Goal: Information Seeking & Learning: Check status

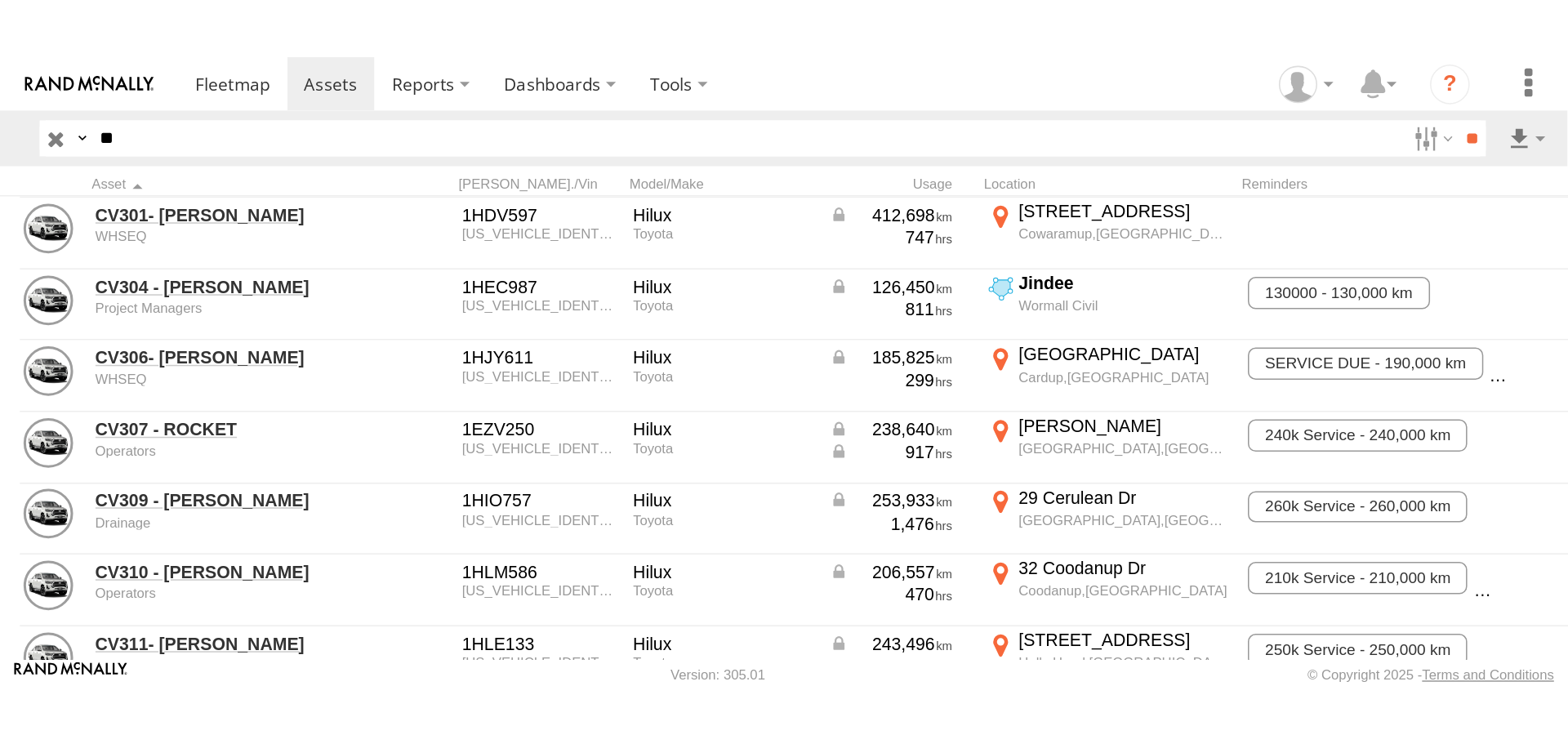
scroll to position [4840, 0]
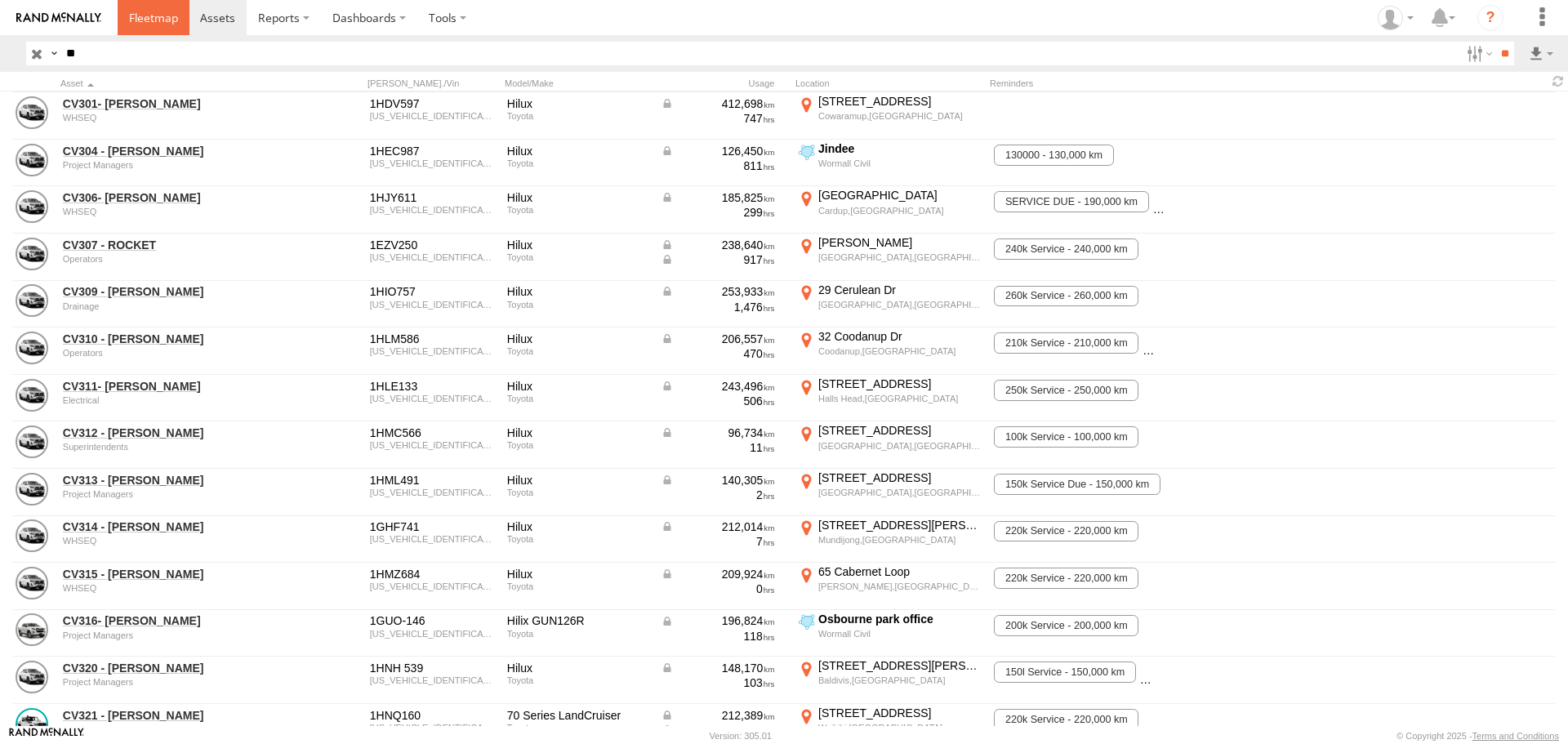
click at [155, 16] on span at bounding box center [154, 17] width 49 height 16
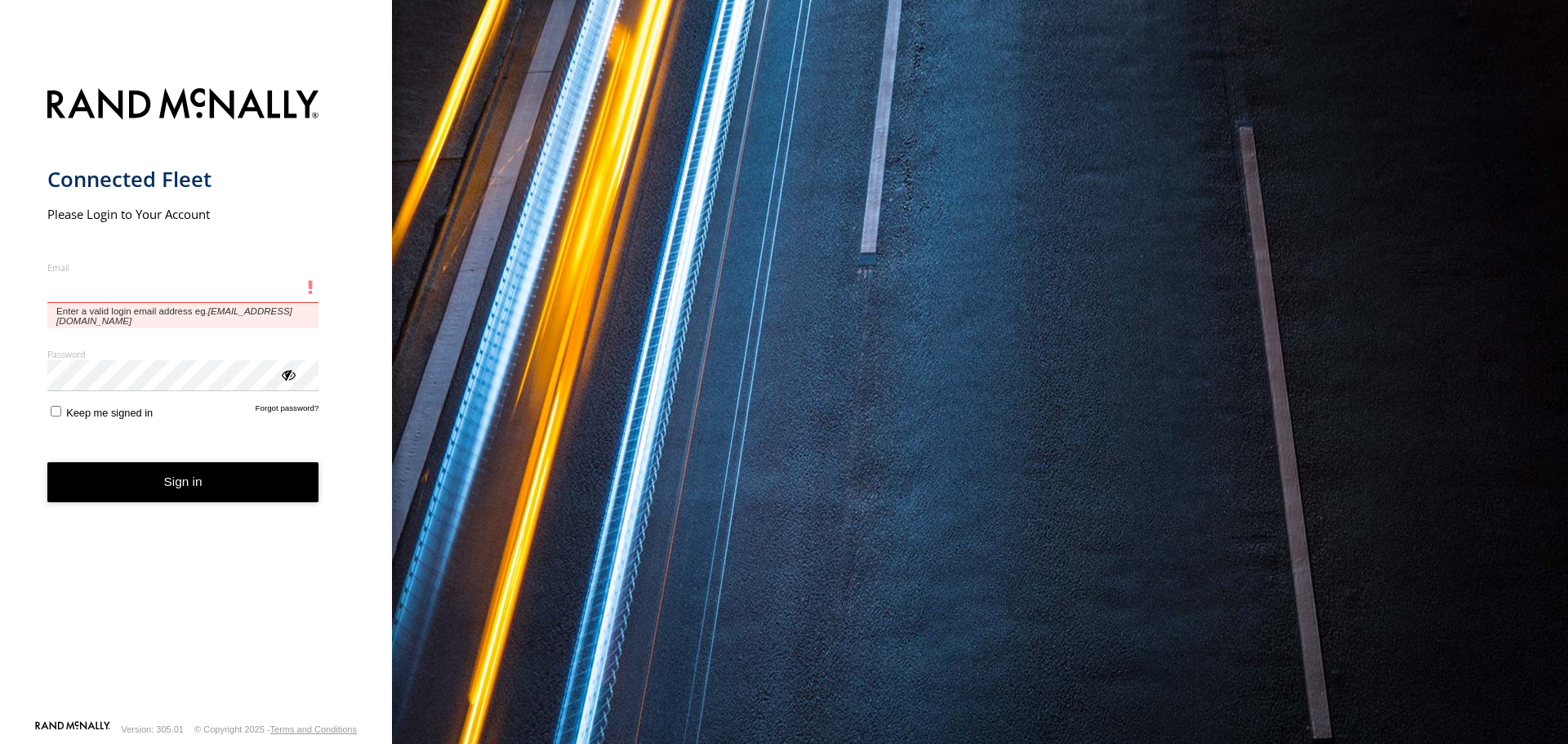
type input "**********"
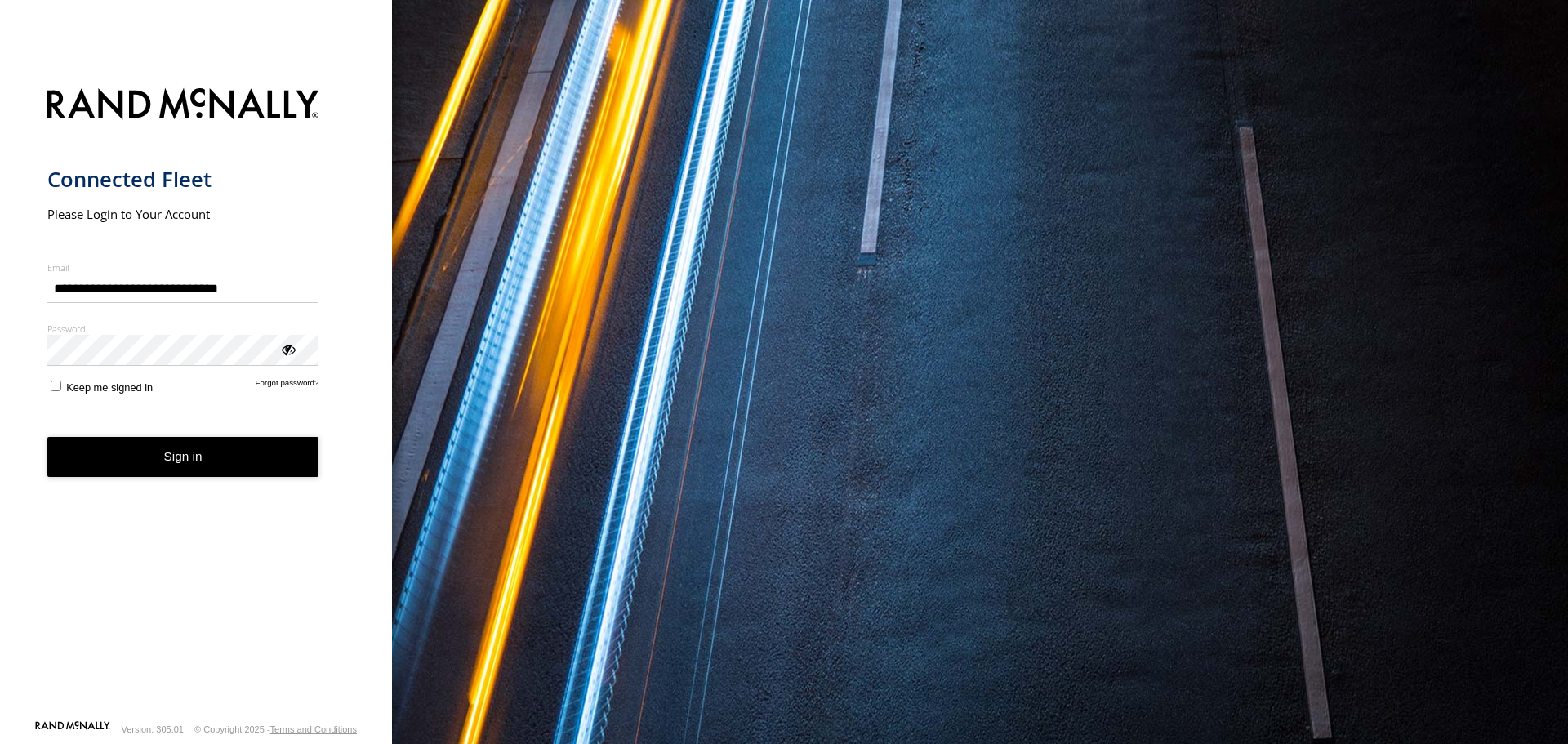
click at [168, 456] on button "Sign in" at bounding box center [183, 457] width 272 height 40
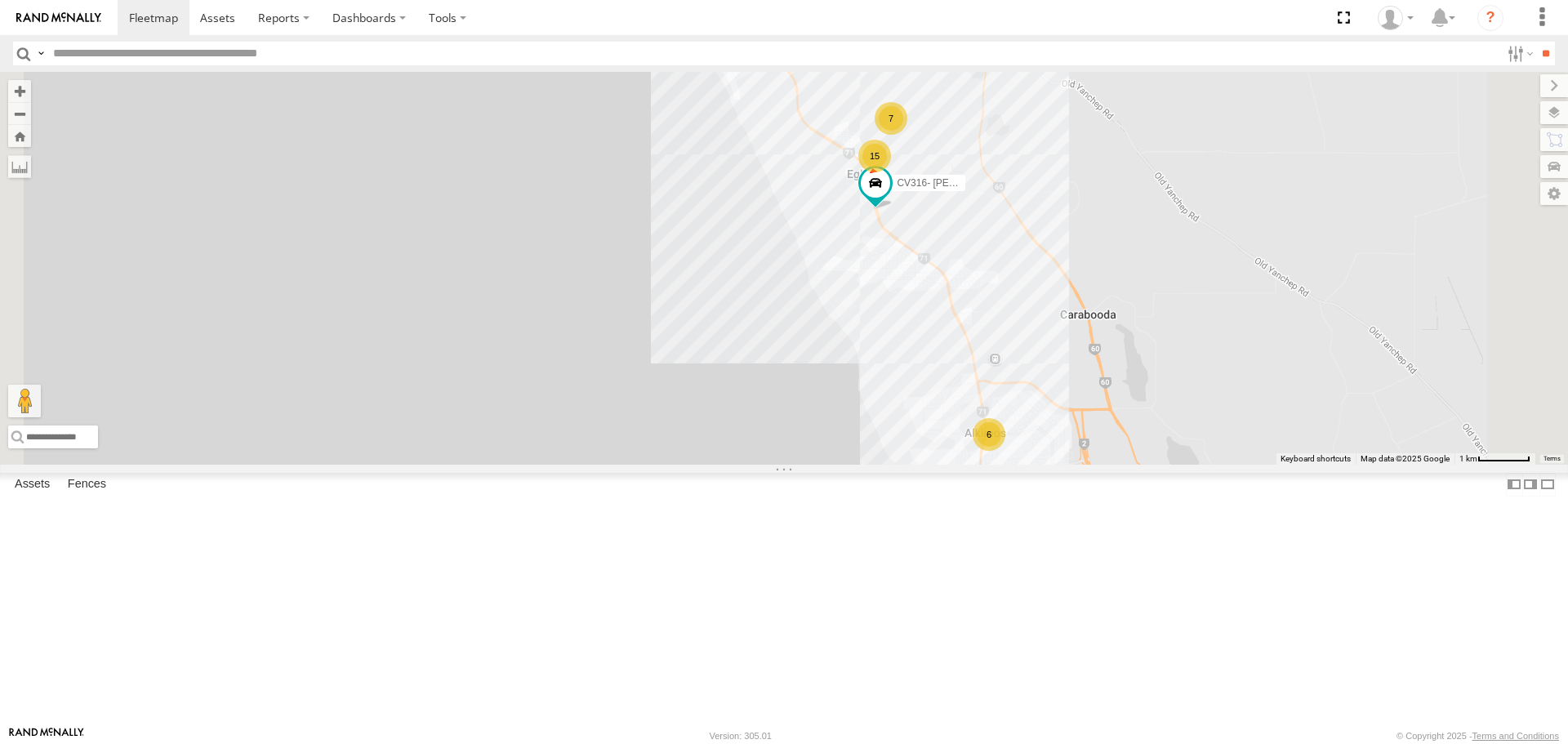
click at [891, 172] on div "15" at bounding box center [874, 155] width 32 height 32
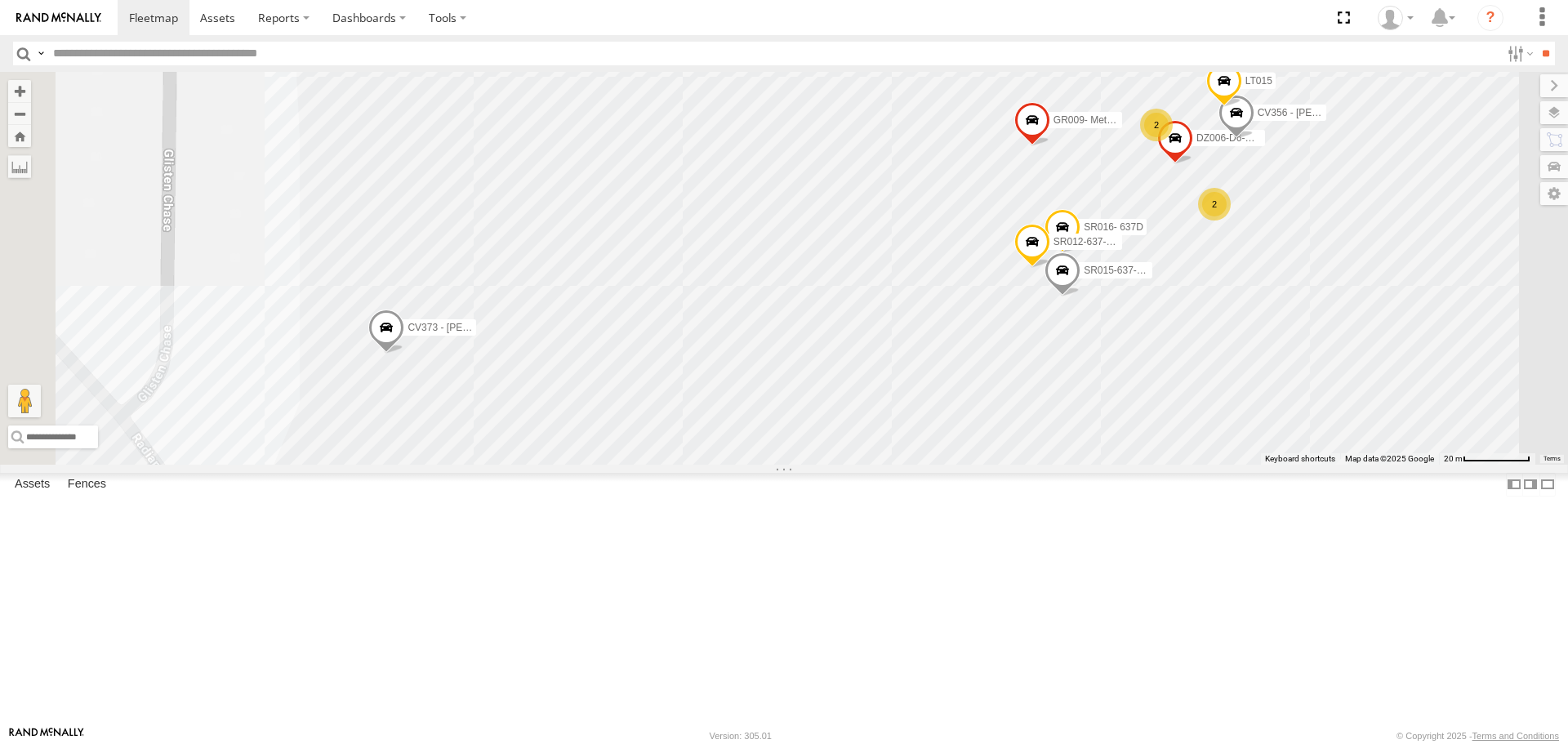
click at [679, 330] on div "PM018 - [PERSON_NAME] CV316- [PERSON_NAME] CV346 - [PERSON_NAME] GR009- Metro B…" at bounding box center [784, 267] width 1568 height 392
click at [518, 124] on div "PM018 - [PERSON_NAME] CV316- [PERSON_NAME] CV346 - [PERSON_NAME] GR009- Metro B…" at bounding box center [784, 267] width 1568 height 392
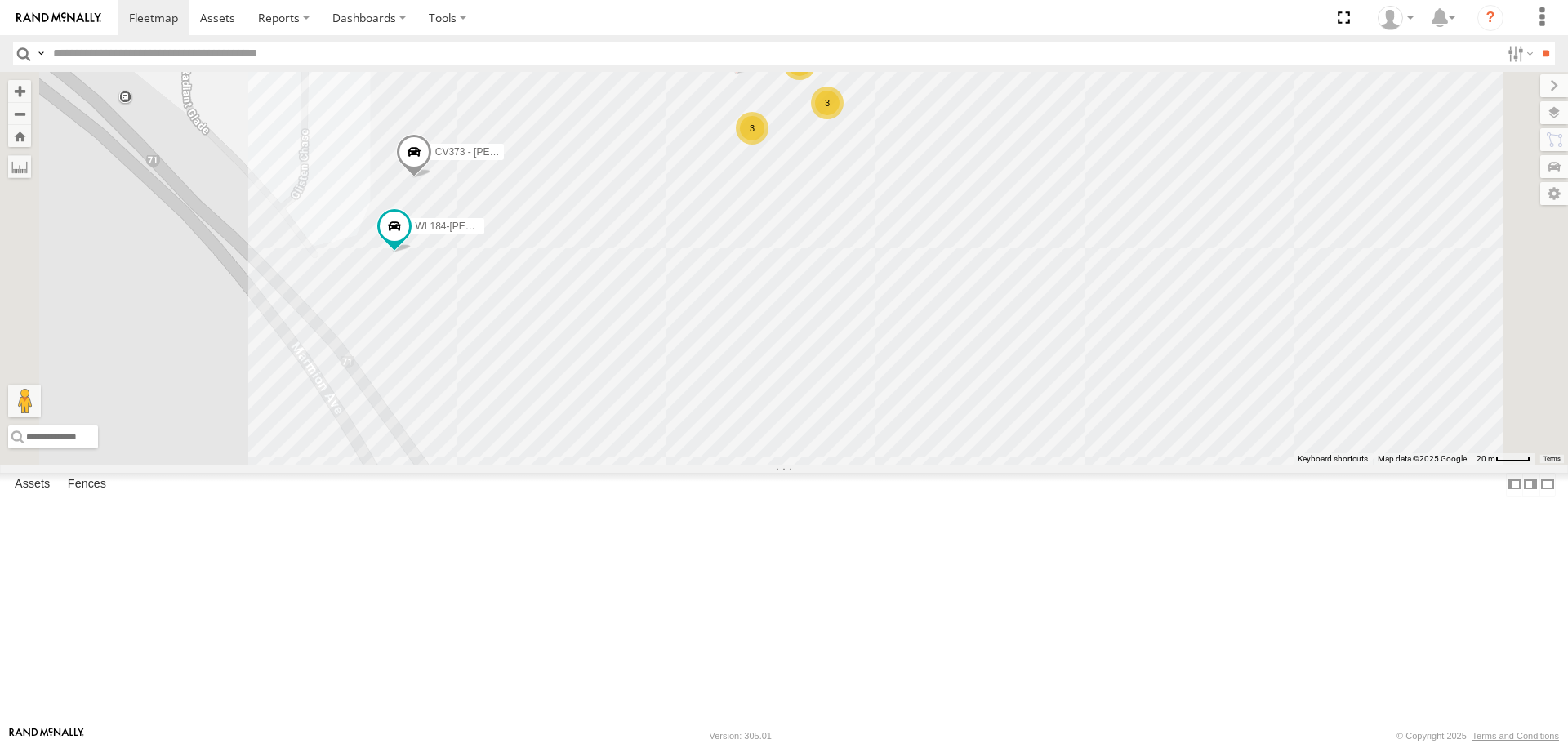
click at [1555, 114] on label at bounding box center [1554, 113] width 28 height 23
click at [0, 0] on div "Basemaps" at bounding box center [0, 0] width 0 height 0
click at [0, 0] on span "Basemaps" at bounding box center [0, 0] width 0 height 0
click at [0, 0] on span "Satellite + Roadmap" at bounding box center [0, 0] width 0 height 0
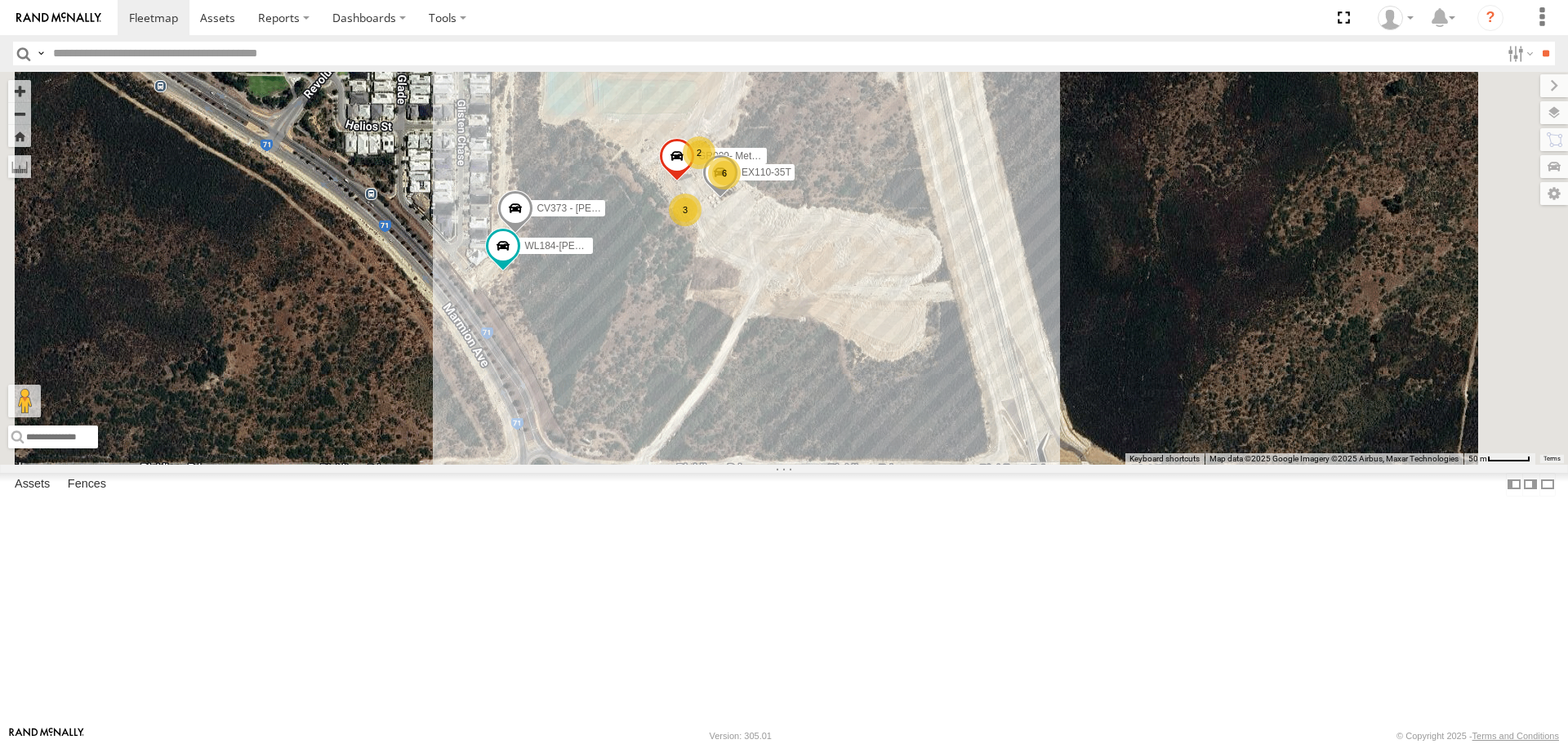
drag, startPoint x: 990, startPoint y: 477, endPoint x: 889, endPoint y: 497, distance: 103.0
click at [889, 464] on div "PM018 - [PERSON_NAME] CV316- [PERSON_NAME] CV346 - [PERSON_NAME] GR009- Metro B…" at bounding box center [784, 267] width 1568 height 392
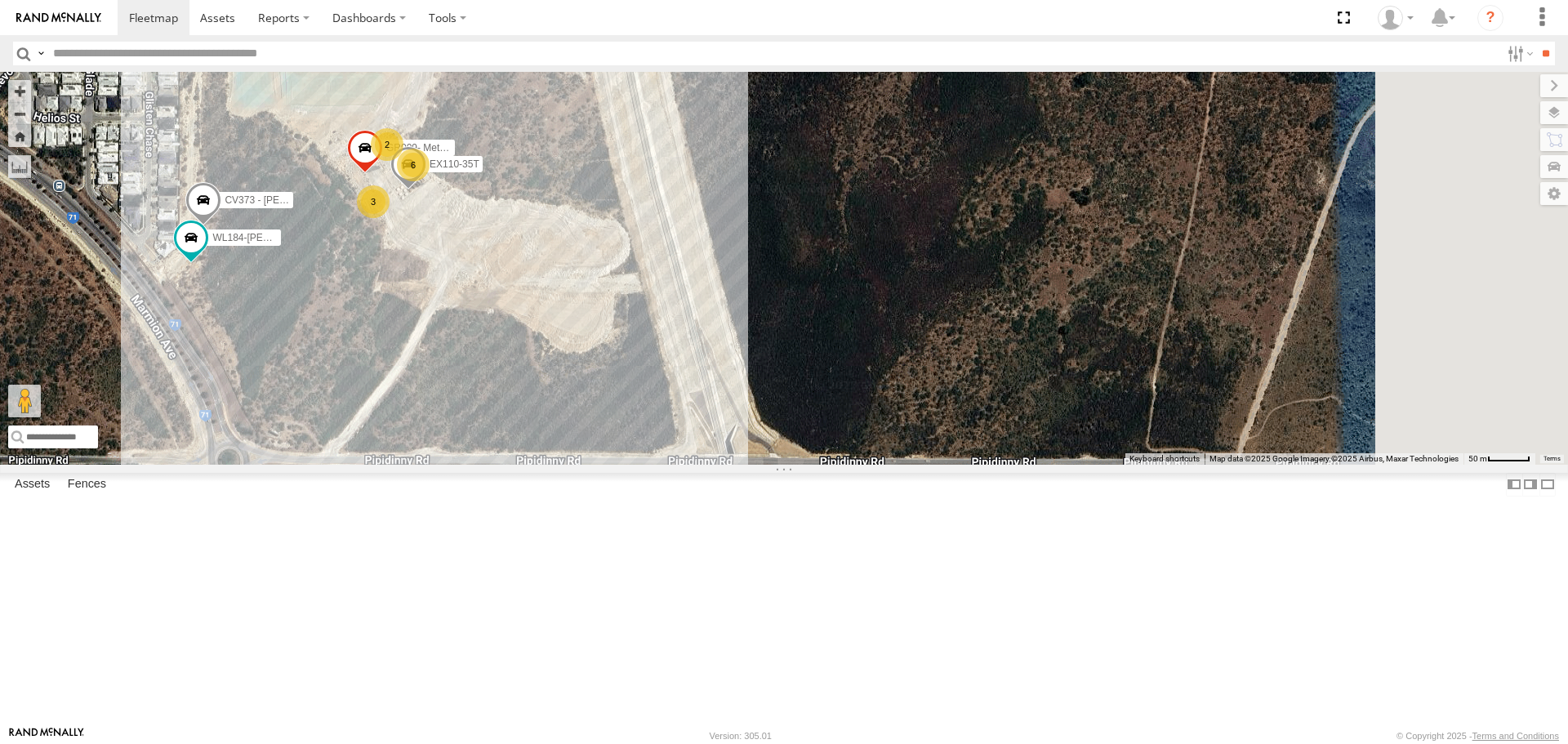
drag, startPoint x: 1081, startPoint y: 511, endPoint x: 778, endPoint y: 503, distance: 303.1
click at [778, 464] on div "PM018 - [PERSON_NAME] CV316- [PERSON_NAME] CV346 - [PERSON_NAME] GR009- Metro B…" at bounding box center [784, 267] width 1568 height 392
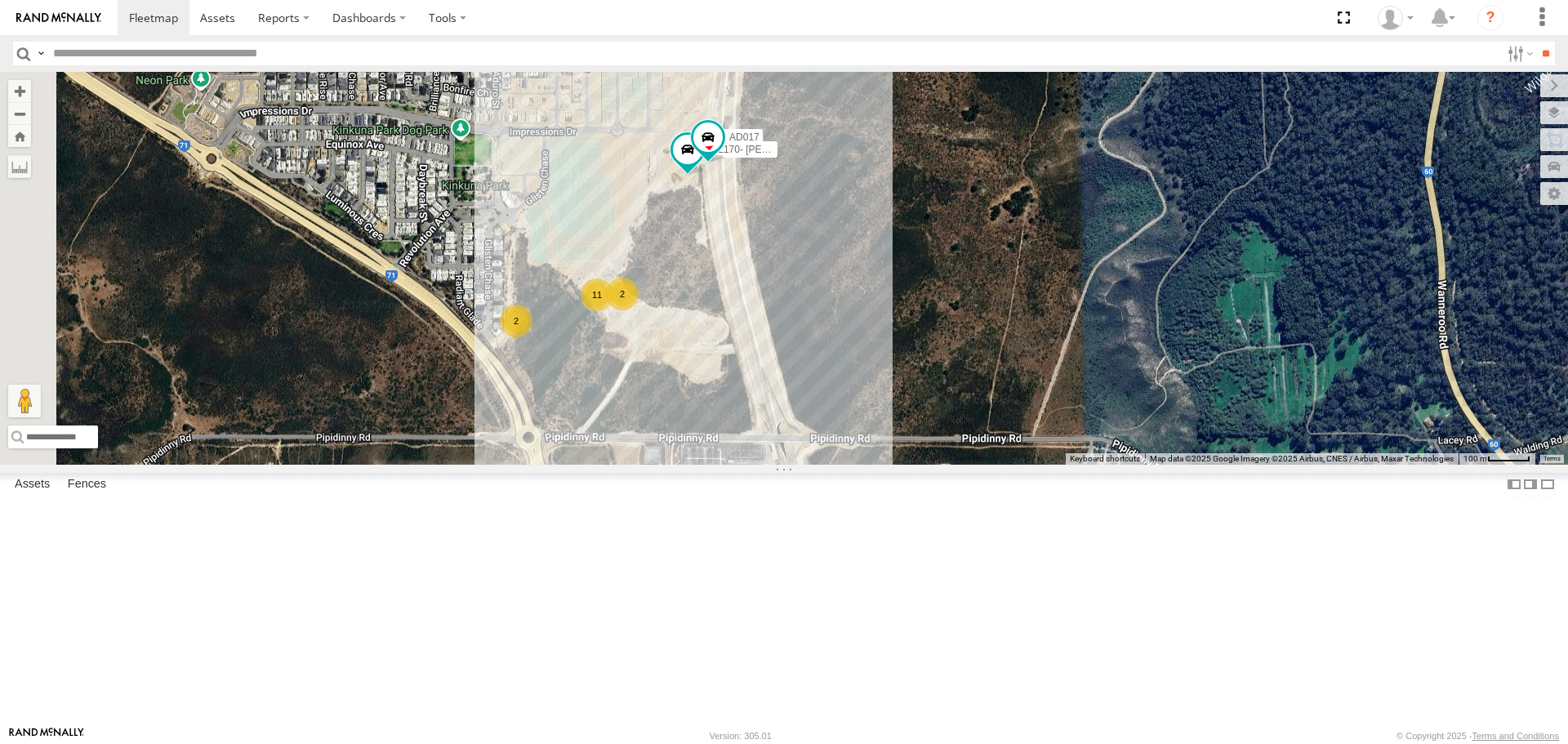
drag, startPoint x: 904, startPoint y: 501, endPoint x: 977, endPoint y: 567, distance: 98.4
click at [977, 464] on div "PM018 - [PERSON_NAME] CV316- [PERSON_NAME] CV346 - [PERSON_NAME] WL170- [PERSON…" at bounding box center [784, 267] width 1568 height 392
drag, startPoint x: 1379, startPoint y: 555, endPoint x: 1161, endPoint y: 489, distance: 227.8
click at [1161, 464] on div "To navigate the map with touch gestures double-tap and hold your finger on the …" at bounding box center [784, 267] width 1568 height 392
click at [1178, 464] on div "PM018 - [PERSON_NAME] CV316- [PERSON_NAME] CV346 - [PERSON_NAME] WL170- [PERSON…" at bounding box center [784, 267] width 1568 height 392
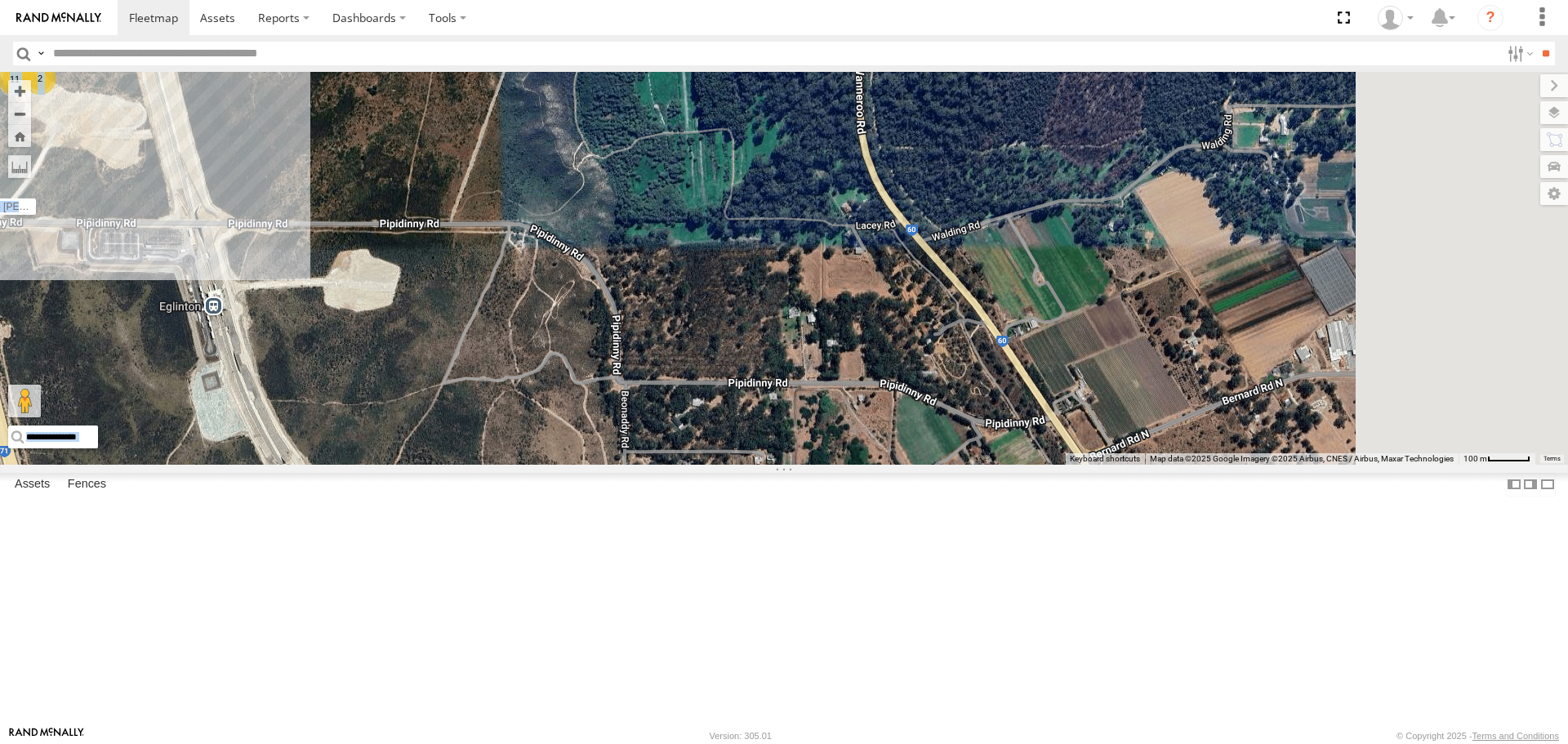
drag, startPoint x: 1186, startPoint y: 519, endPoint x: 601, endPoint y: 301, distance: 624.3
click at [601, 301] on div "PM018 - [PERSON_NAME] CV316- [PERSON_NAME] CV346 - [PERSON_NAME] WL170- [PERSON…" at bounding box center [784, 267] width 1568 height 392
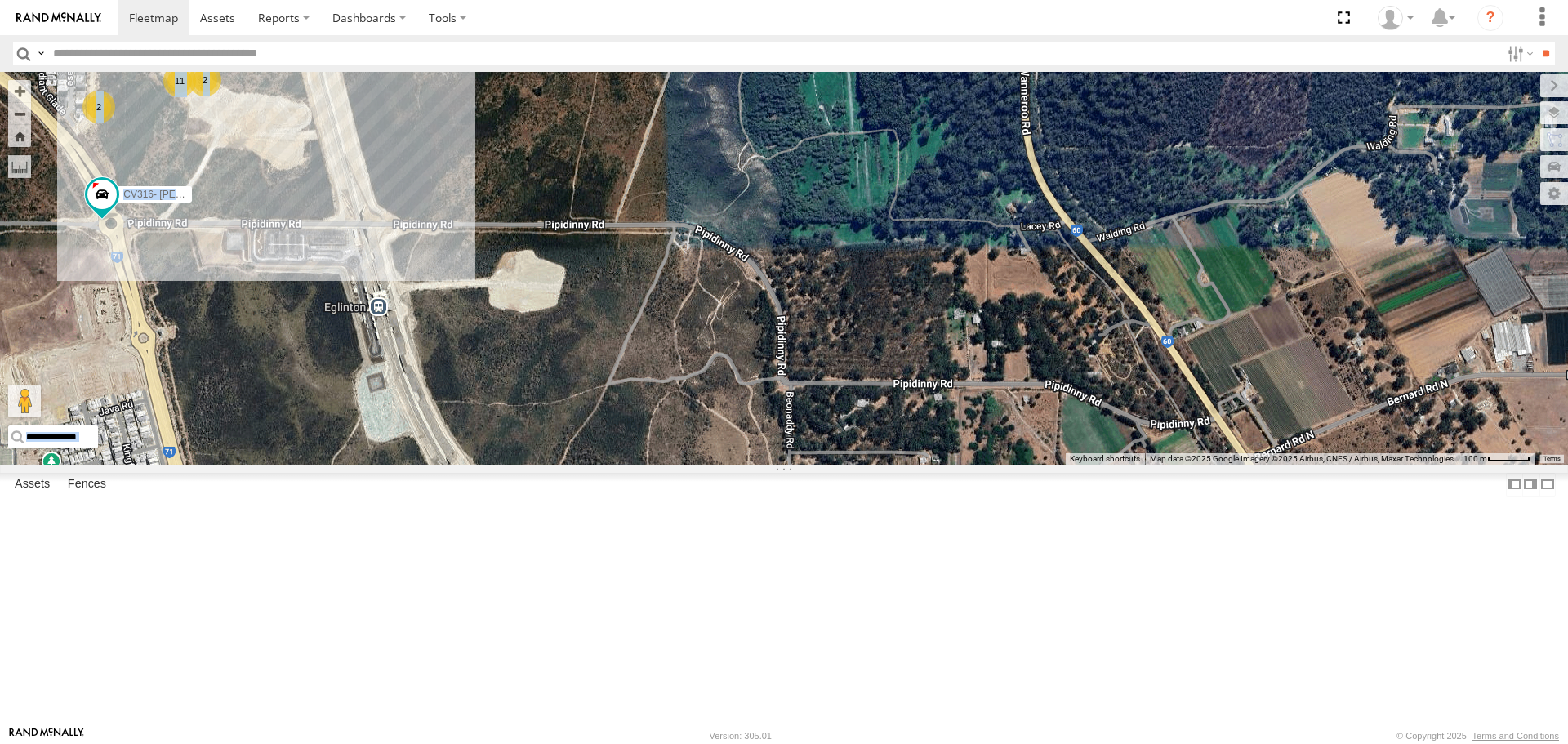
drag, startPoint x: 520, startPoint y: 362, endPoint x: 712, endPoint y: 391, distance: 194.2
click at [698, 378] on div "PM018 - [PERSON_NAME] CV316- [PERSON_NAME] CV346 - [PERSON_NAME] WL170- [PERSON…" at bounding box center [784, 267] width 1568 height 392
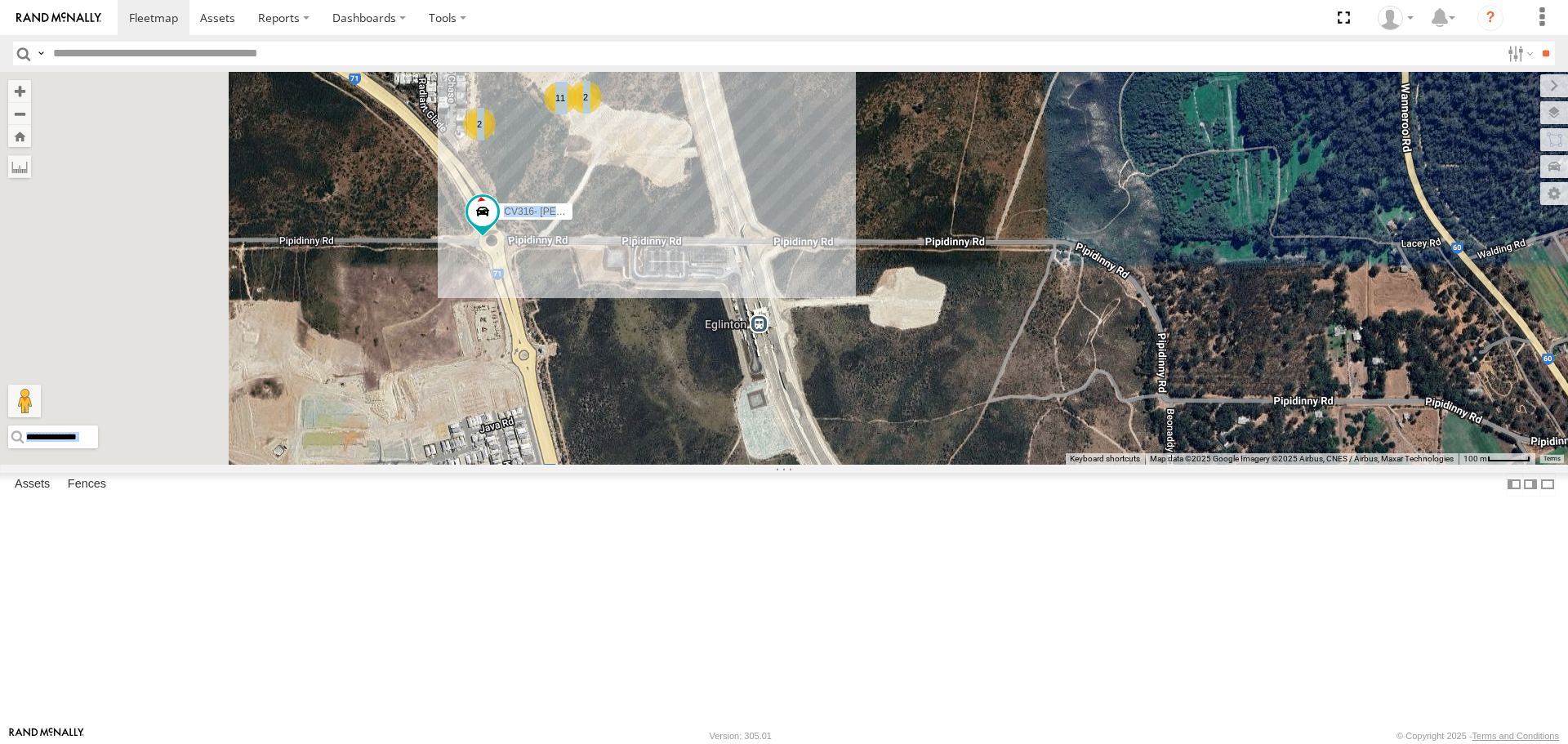
drag, startPoint x: 687, startPoint y: 362, endPoint x: 1008, endPoint y: 378, distance: 321.4
click at [1008, 378] on div "PM018 - [PERSON_NAME] CV316- [PERSON_NAME] CV346 - [PERSON_NAME] WL170- [PERSON…" at bounding box center [784, 267] width 1568 height 392
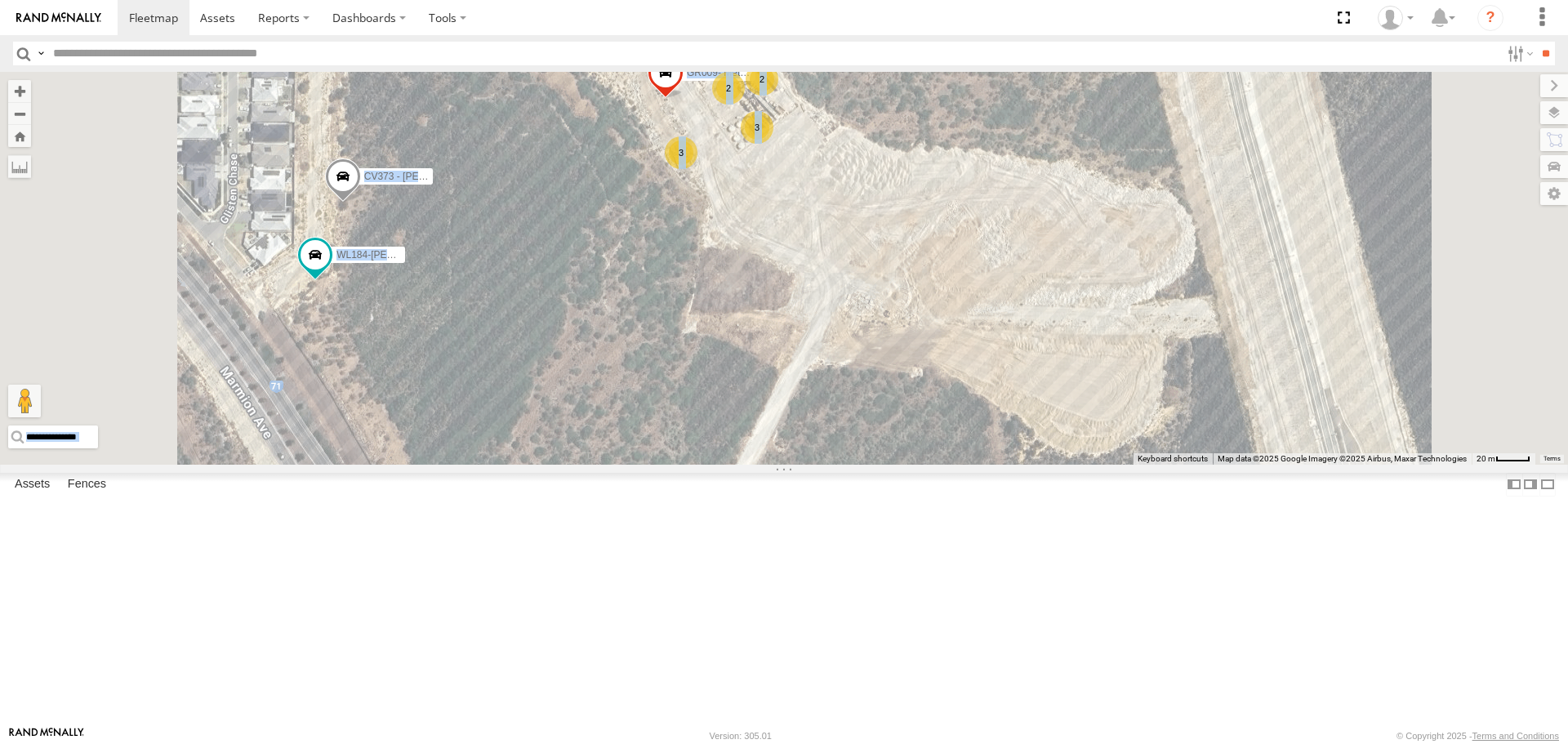
drag, startPoint x: 906, startPoint y: 217, endPoint x: 928, endPoint y: 294, distance: 80.1
click at [928, 294] on div "PM018 - [PERSON_NAME] CV316- [PERSON_NAME] CV346 - [PERSON_NAME] WL170- [PERSON…" at bounding box center [784, 267] width 1568 height 392
click at [1042, 393] on div "PM018 - [PERSON_NAME] CV316- [PERSON_NAME] CV346 - [PERSON_NAME] WL170- [PERSON…" at bounding box center [784, 267] width 1568 height 392
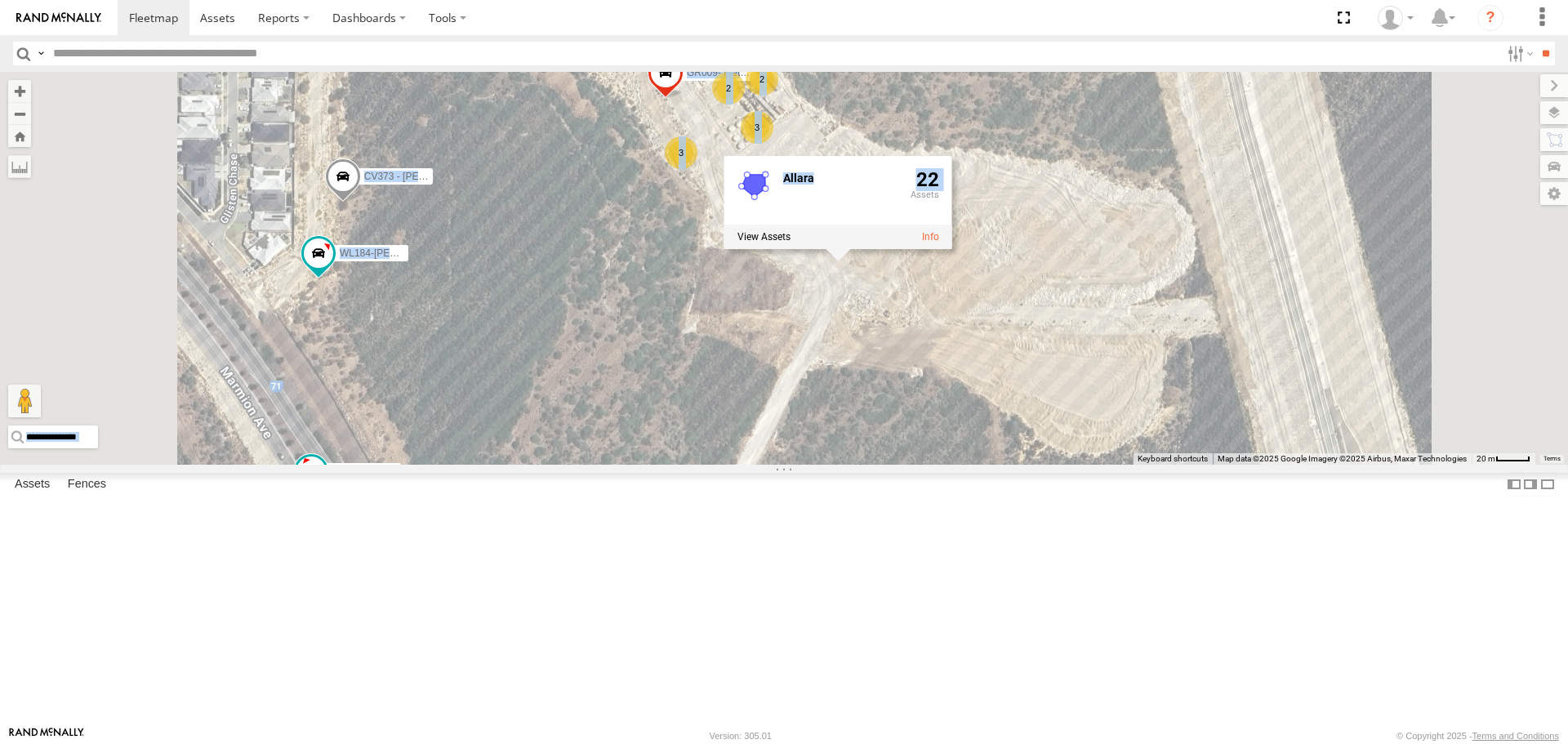
click at [984, 464] on div "PM018 - [PERSON_NAME] CV316- [PERSON_NAME] CV346 - [PERSON_NAME] WL170- [PERSON…" at bounding box center [784, 267] width 1568 height 392
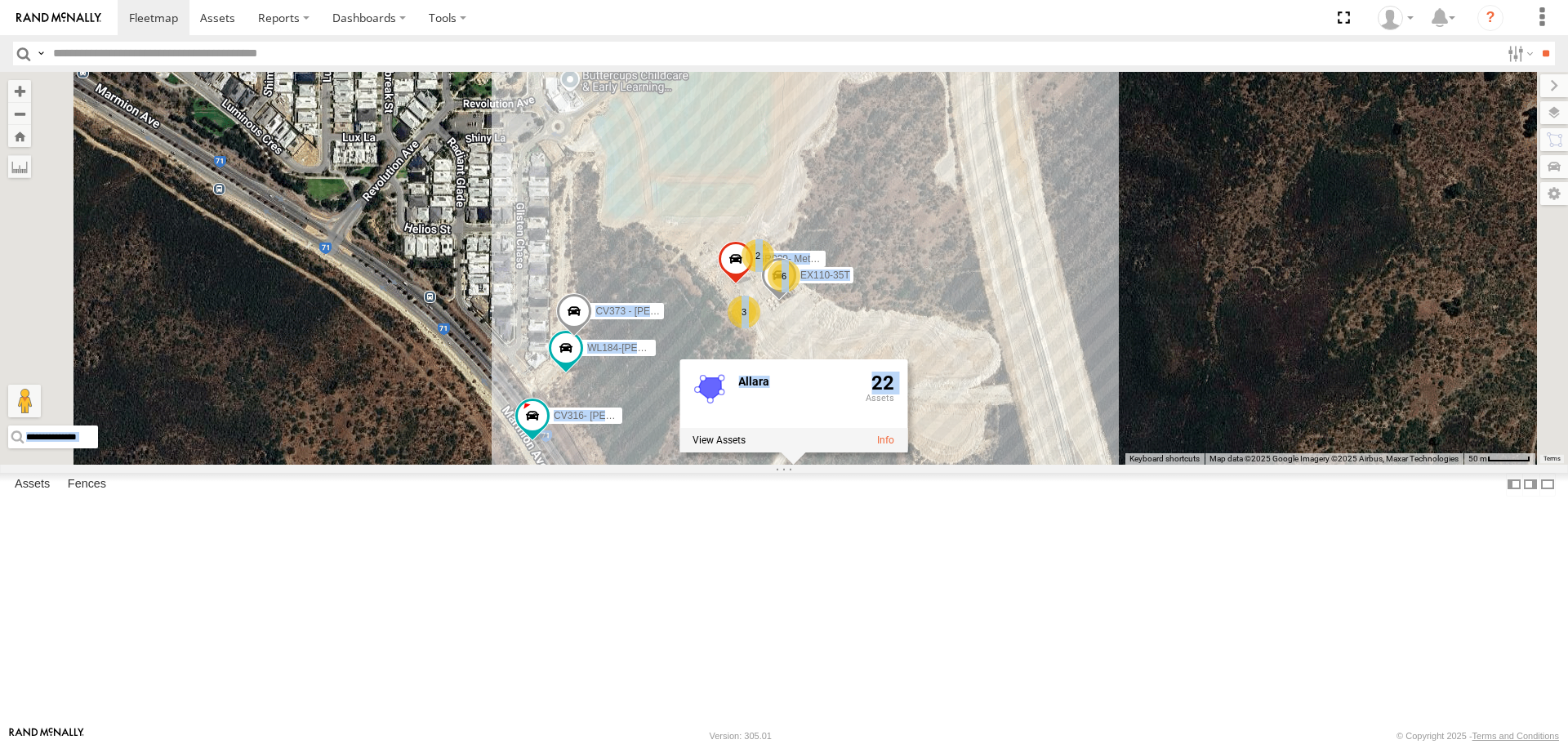
click at [1261, 346] on div "PM018 - [PERSON_NAME] CV316- [PERSON_NAME] CV346 - [PERSON_NAME] WL170- [PERSON…" at bounding box center [784, 267] width 1568 height 392
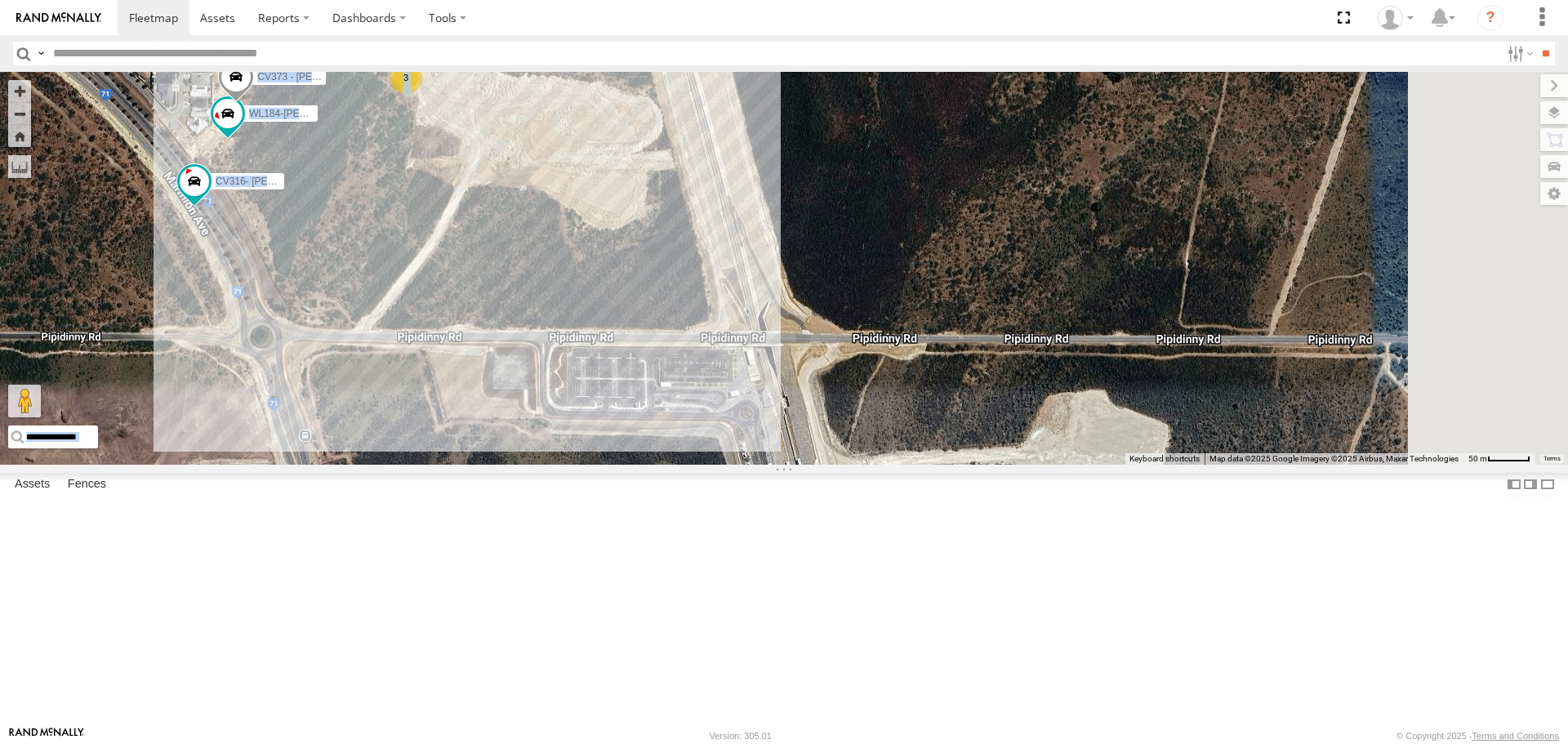
drag, startPoint x: 1240, startPoint y: 575, endPoint x: 896, endPoint y: 340, distance: 416.6
click at [896, 340] on div "PM018 - [PERSON_NAME] CV316- [PERSON_NAME] CV346 - [PERSON_NAME] WL170- [PERSON…" at bounding box center [784, 267] width 1568 height 392
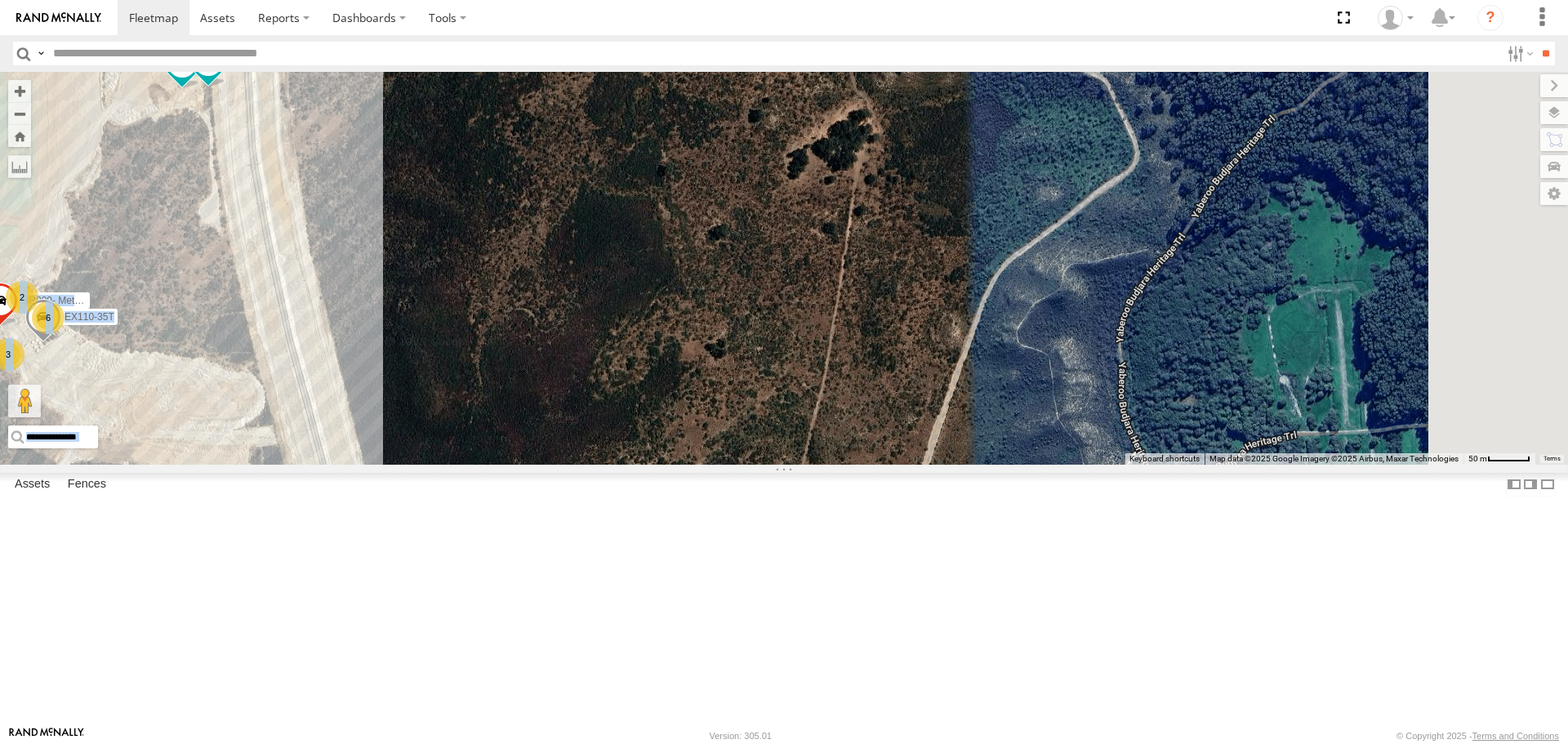
drag, startPoint x: 1034, startPoint y: 340, endPoint x: 639, endPoint y: 586, distance: 465.3
click at [649, 464] on div "PM018 - [PERSON_NAME] CV316- [PERSON_NAME] CV346 - [PERSON_NAME] WL170- [PERSON…" at bounding box center [784, 267] width 1568 height 392
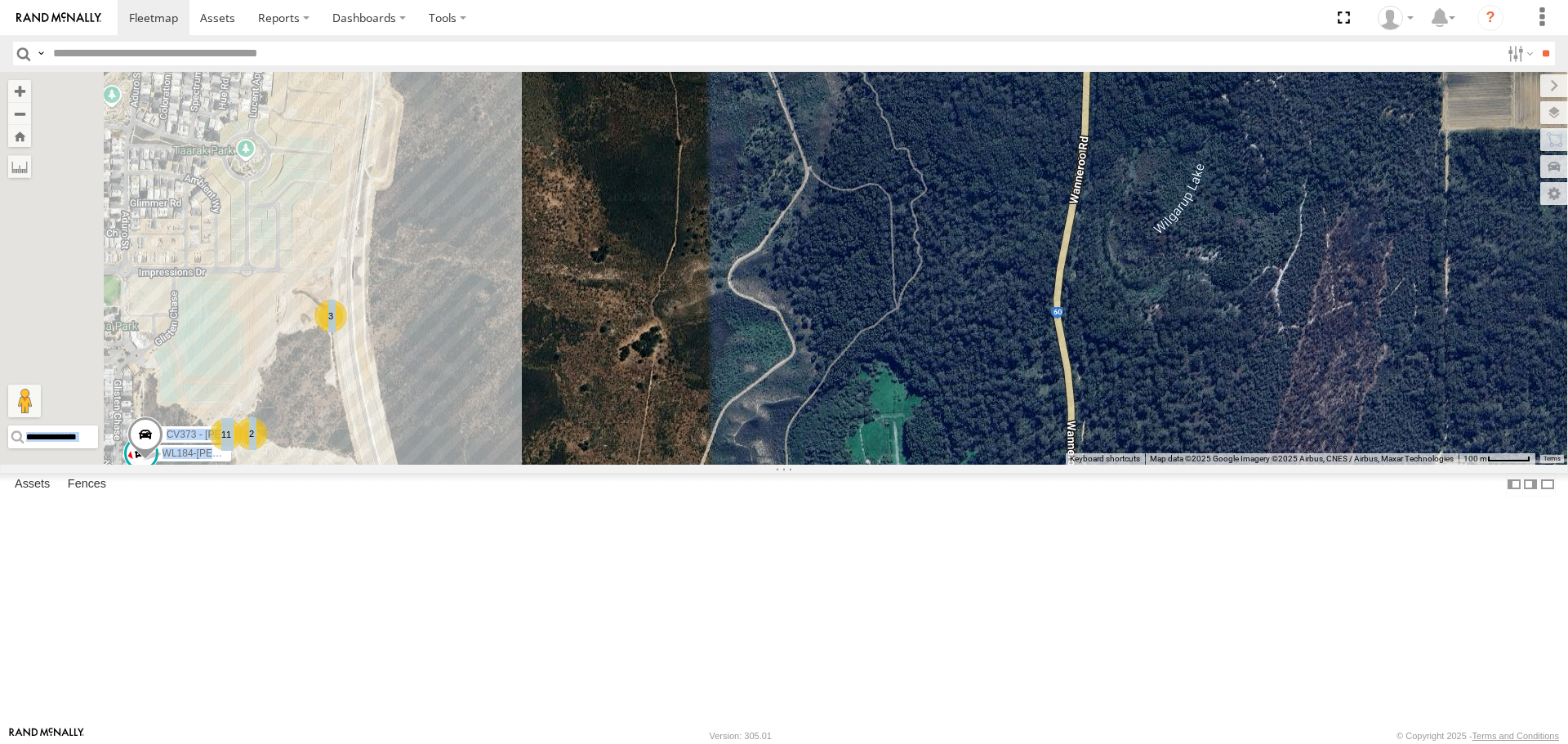
drag, startPoint x: 705, startPoint y: 513, endPoint x: 732, endPoint y: 590, distance: 81.6
click at [732, 464] on div "PM018 - [PERSON_NAME] CV316- [PERSON_NAME] CV346 - [PERSON_NAME] CV373 - [PERSO…" at bounding box center [784, 267] width 1568 height 392
click at [172, 48] on input "text" at bounding box center [773, 53] width 1454 height 24
click at [1536, 42] on input "**" at bounding box center [1544, 53] width 18 height 24
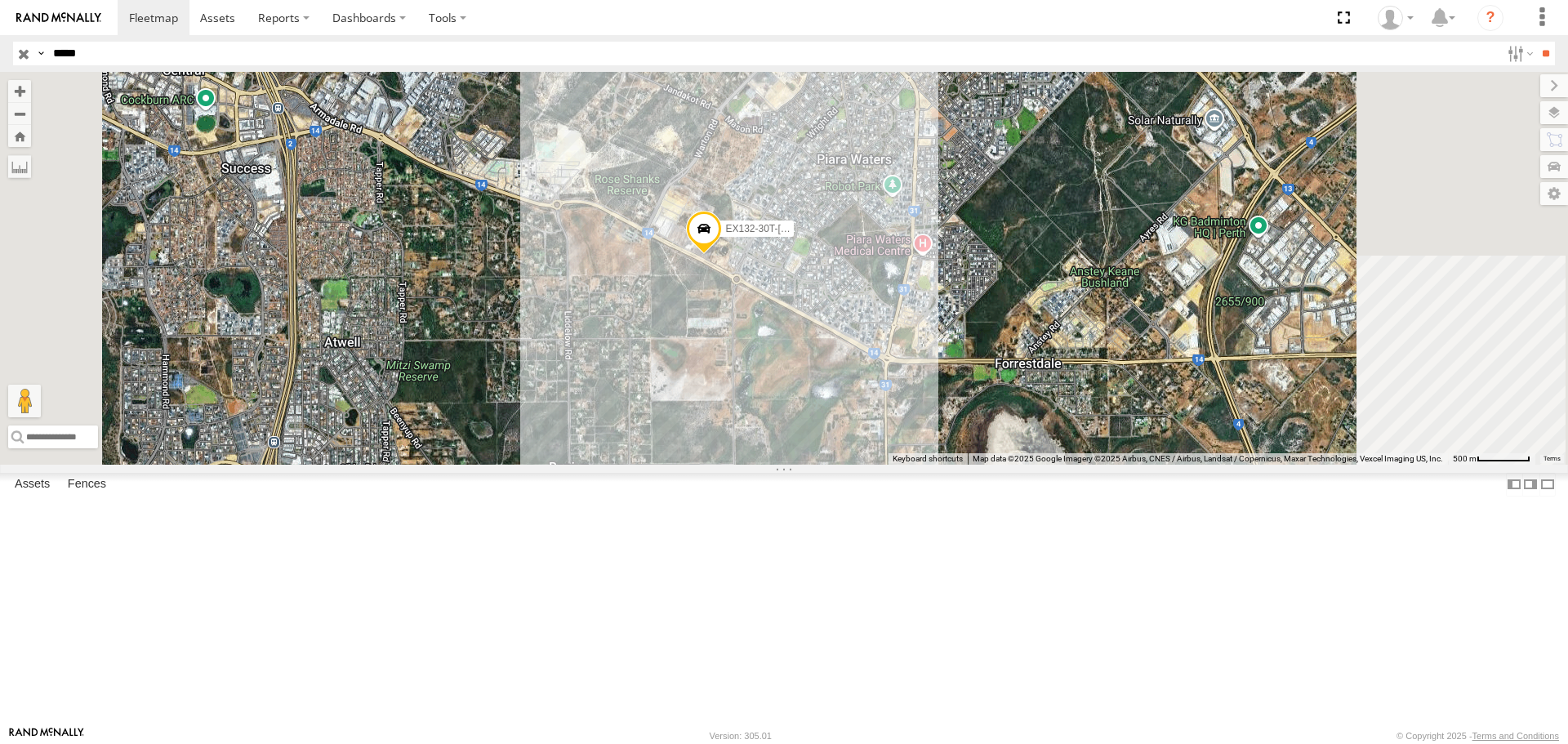
drag, startPoint x: 946, startPoint y: 355, endPoint x: 855, endPoint y: 340, distance: 92.2
click at [855, 340] on div "EX132-30T-[PERSON_NAME]" at bounding box center [784, 267] width 1568 height 392
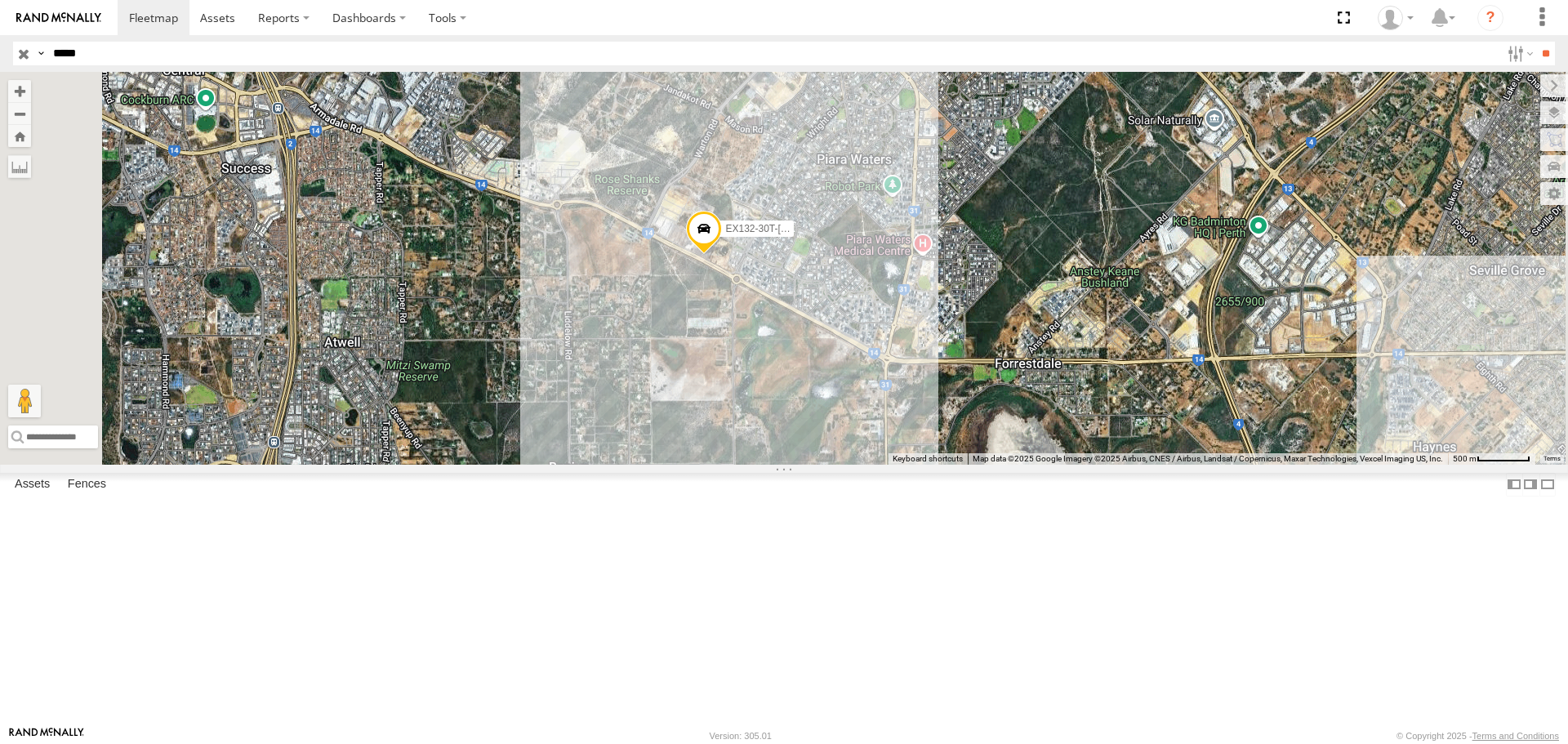
click at [722, 255] on span at bounding box center [703, 232] width 36 height 44
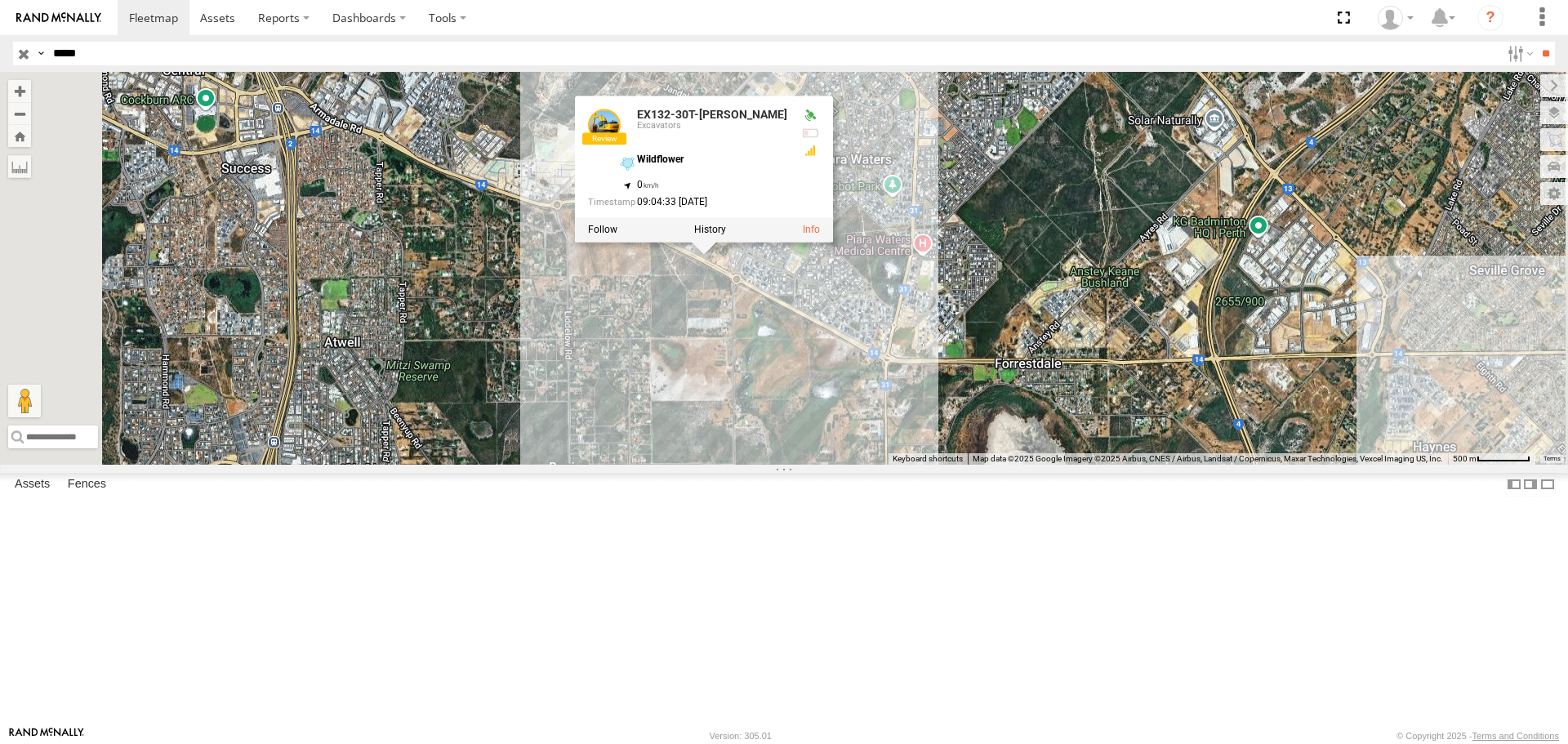
click at [752, 430] on div "EX132-30T-[PERSON_NAME] EX132-30T-[PERSON_NAME] Excavators Wildflower -32.13833…" at bounding box center [784, 267] width 1568 height 392
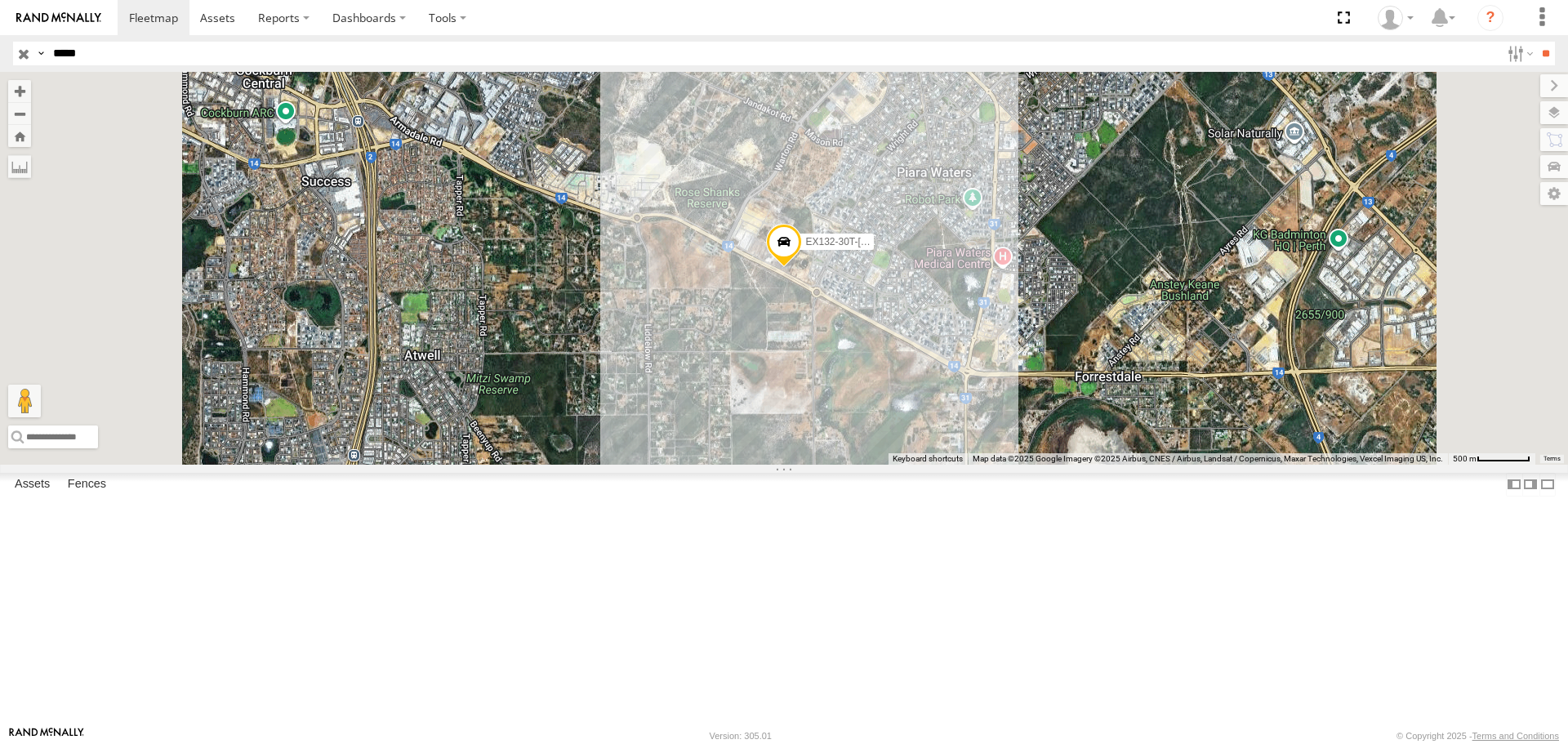
drag, startPoint x: 121, startPoint y: 51, endPoint x: 0, endPoint y: 54, distance: 121.0
click at [0, 54] on header "Search Query Asset ID Asset Label Registration Manufacturer Model VIN Job ID" at bounding box center [784, 53] width 1568 height 37
click at [1536, 42] on input "**" at bounding box center [1544, 53] width 18 height 24
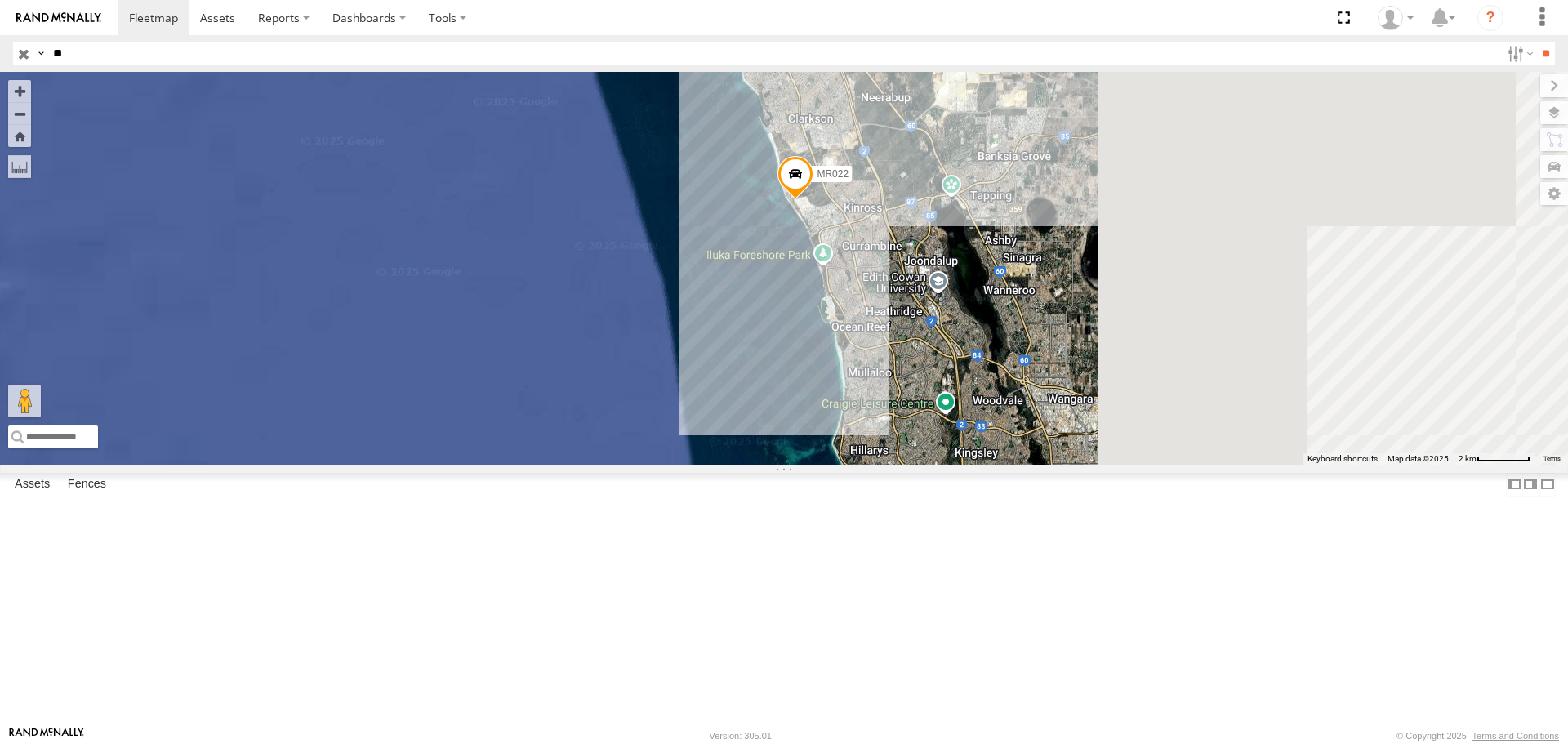
click at [1005, 338] on div "MR022 MR018 MR014 MR021" at bounding box center [784, 267] width 1568 height 392
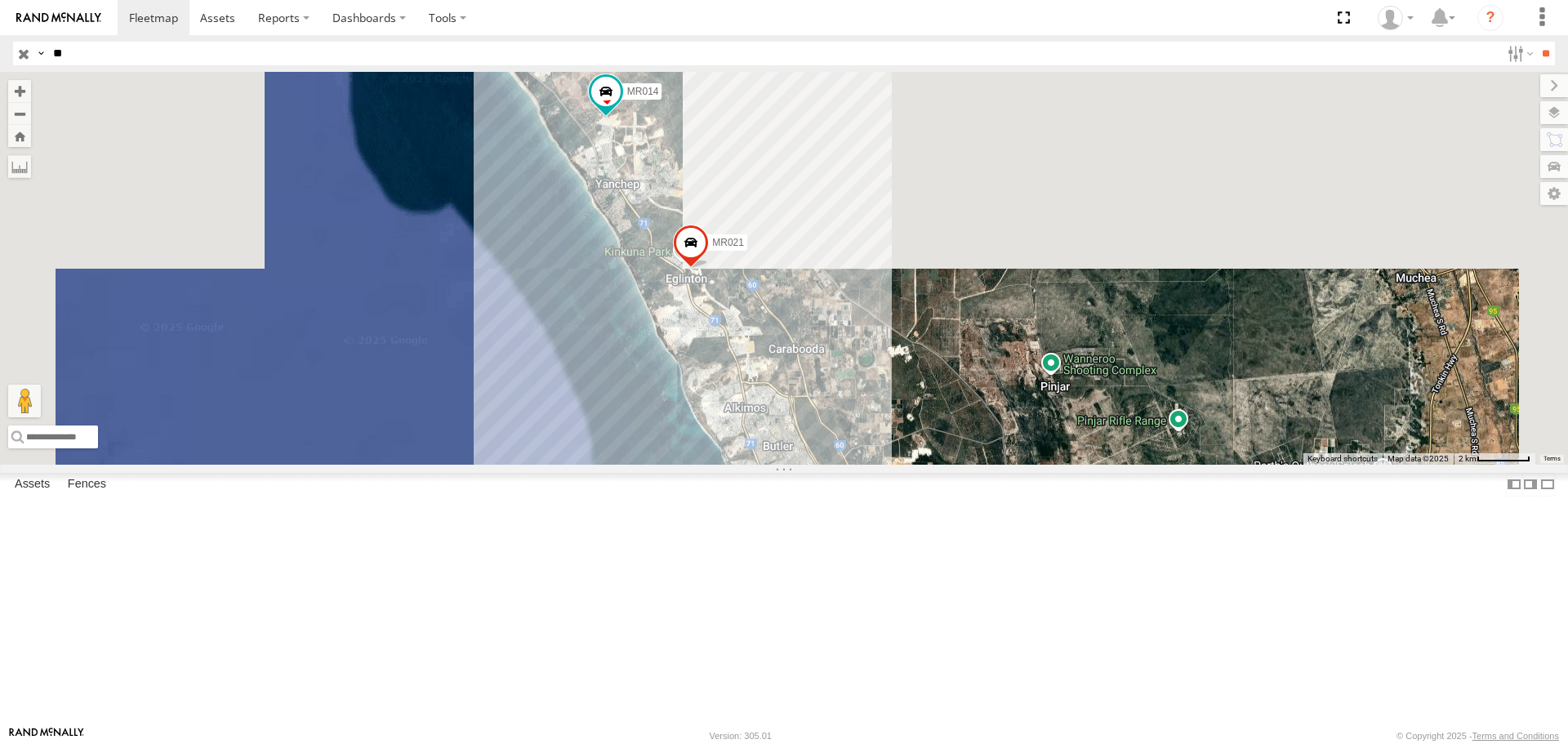
drag, startPoint x: 1158, startPoint y: 153, endPoint x: 1161, endPoint y: 619, distance: 466.0
click at [1161, 464] on div "MR022 MR018 MR014 MR021 [GEOGRAPHIC_DATA] 5" at bounding box center [784, 267] width 1568 height 392
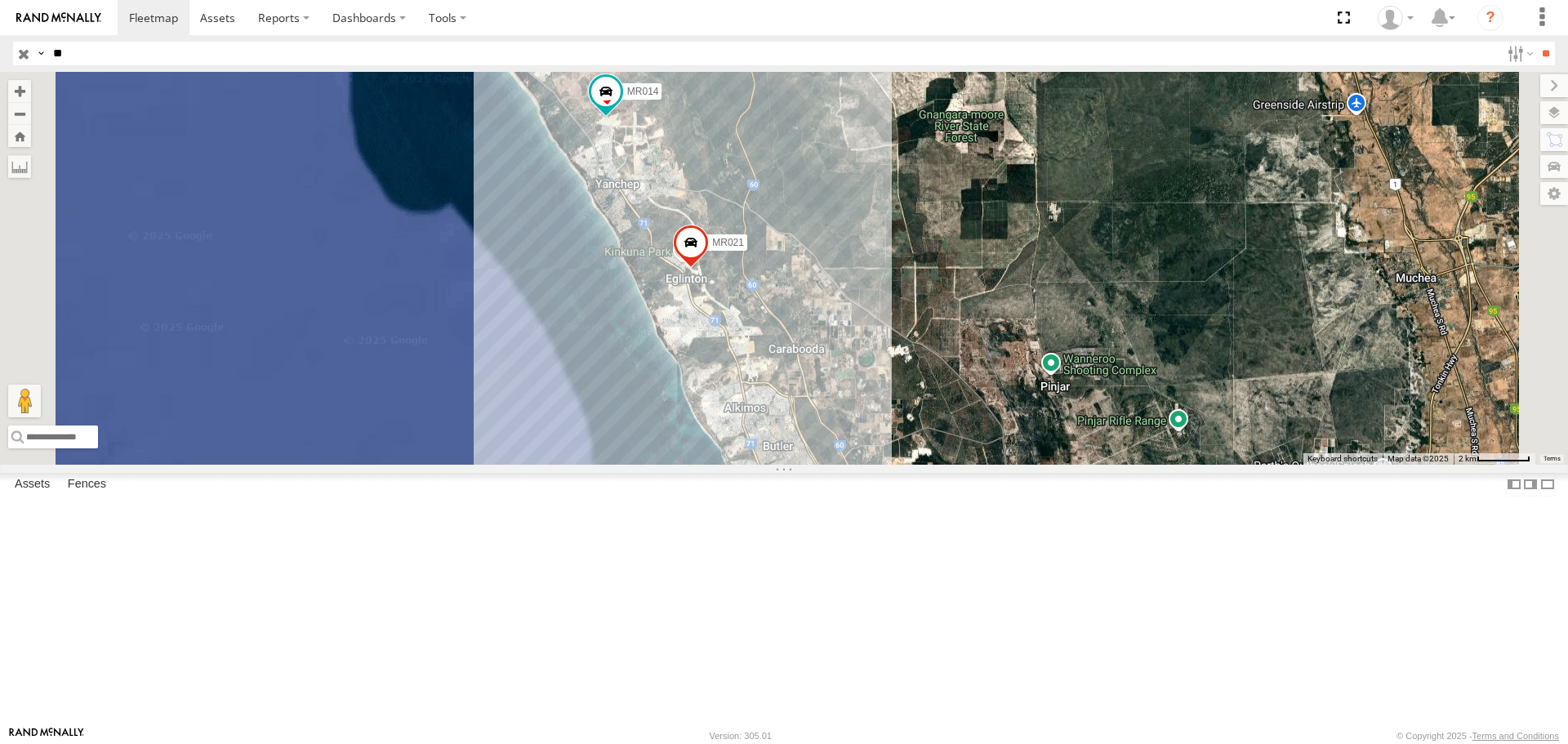
click at [819, 250] on div "MR022 MR018 MR014 MR021 [GEOGRAPHIC_DATA] 5" at bounding box center [784, 267] width 1568 height 392
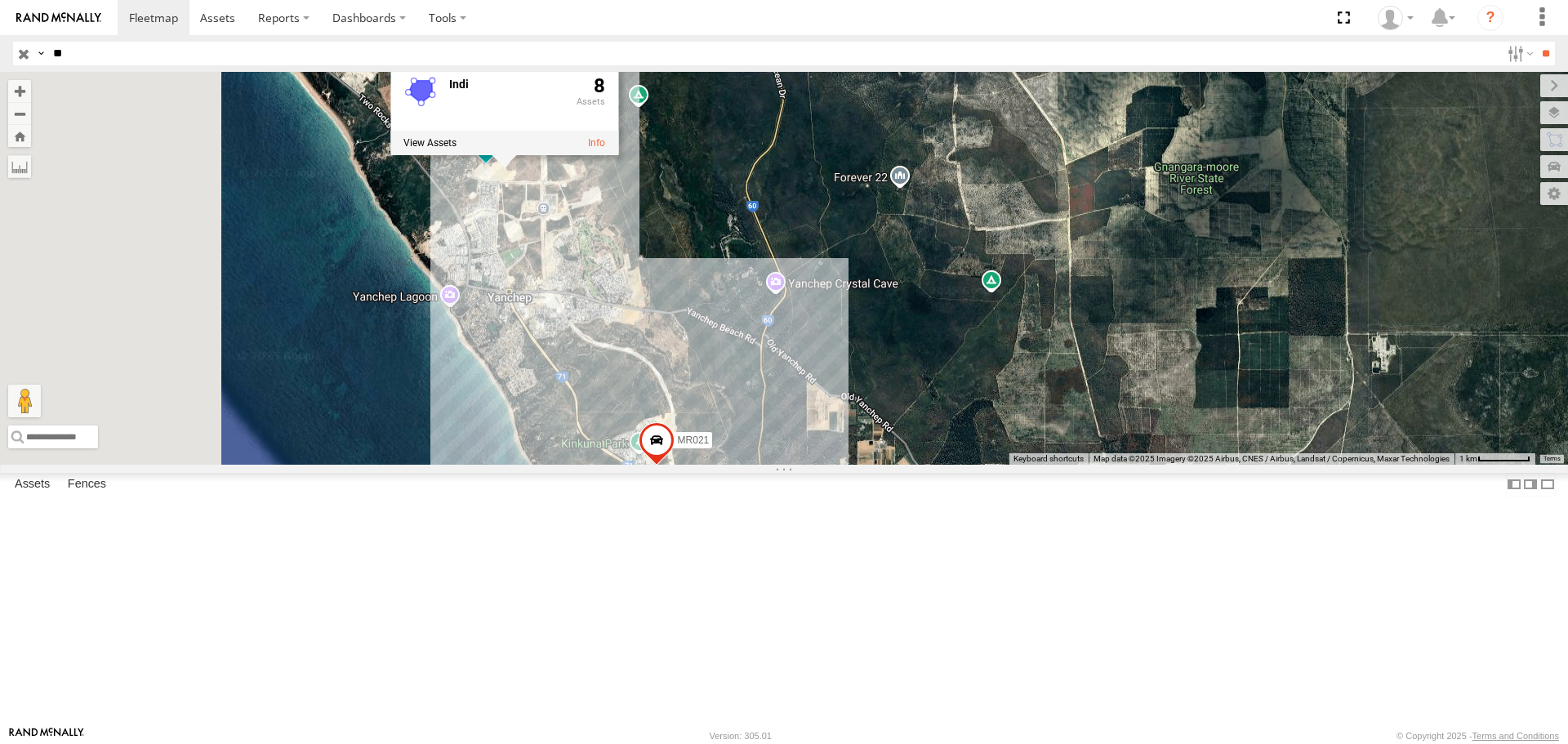
drag, startPoint x: 802, startPoint y: 179, endPoint x: 952, endPoint y: 219, distance: 155.2
click at [952, 219] on div "MR022 MR018 MR014 MR021 Indi 8" at bounding box center [784, 267] width 1568 height 392
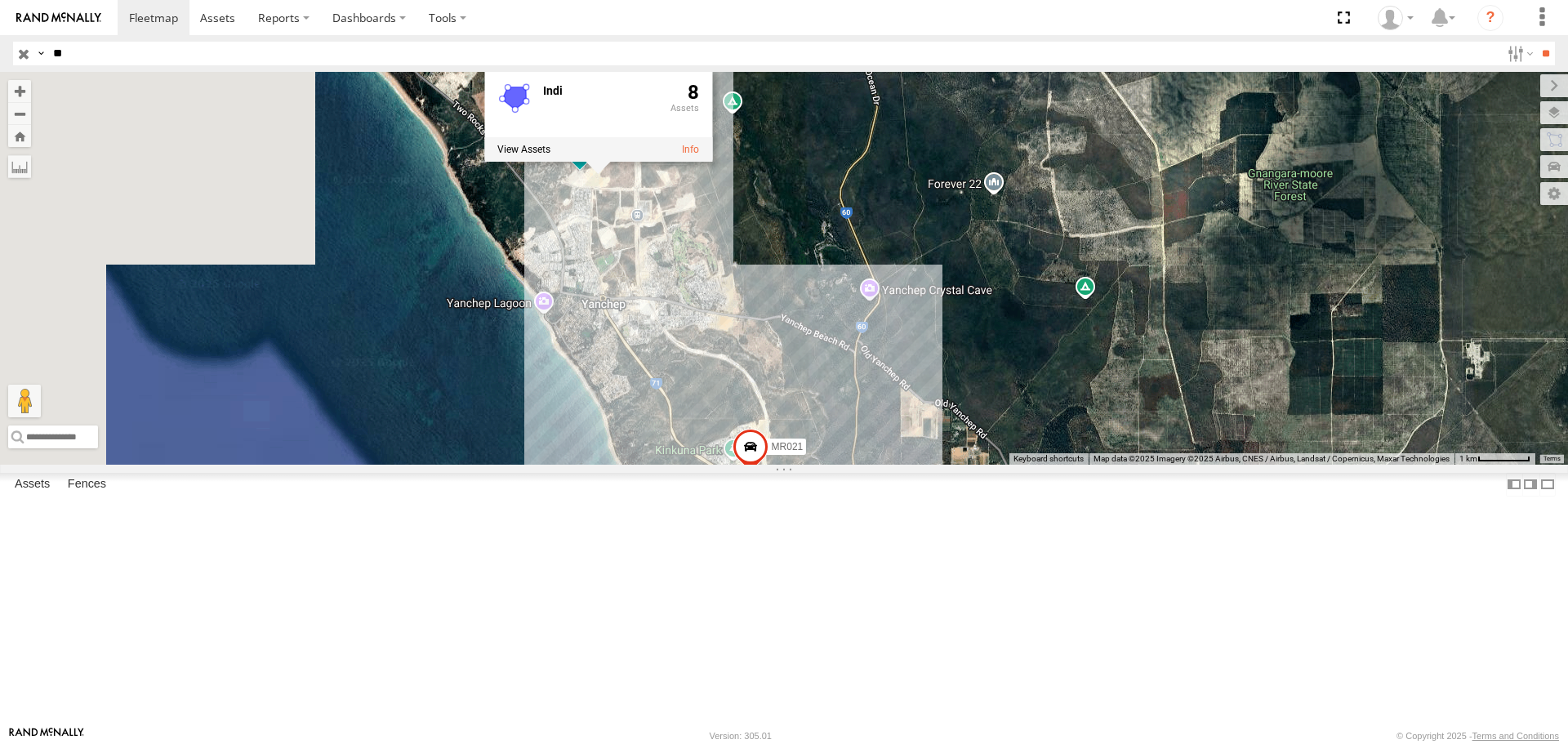
click at [833, 109] on div "MR022 MR018 MR014 MR021 Indi 8" at bounding box center [784, 267] width 1568 height 392
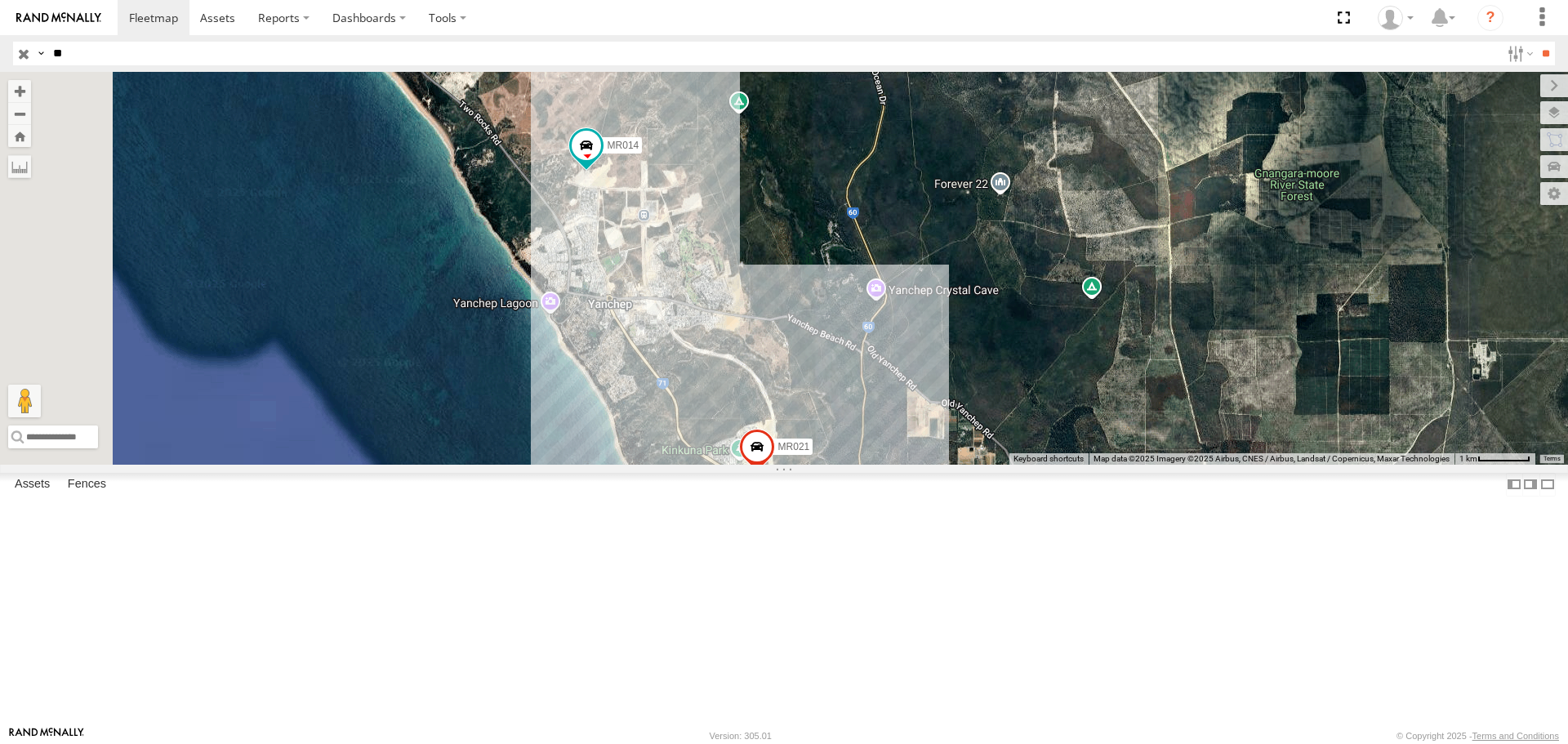
click at [601, 161] on span at bounding box center [586, 146] width 30 height 30
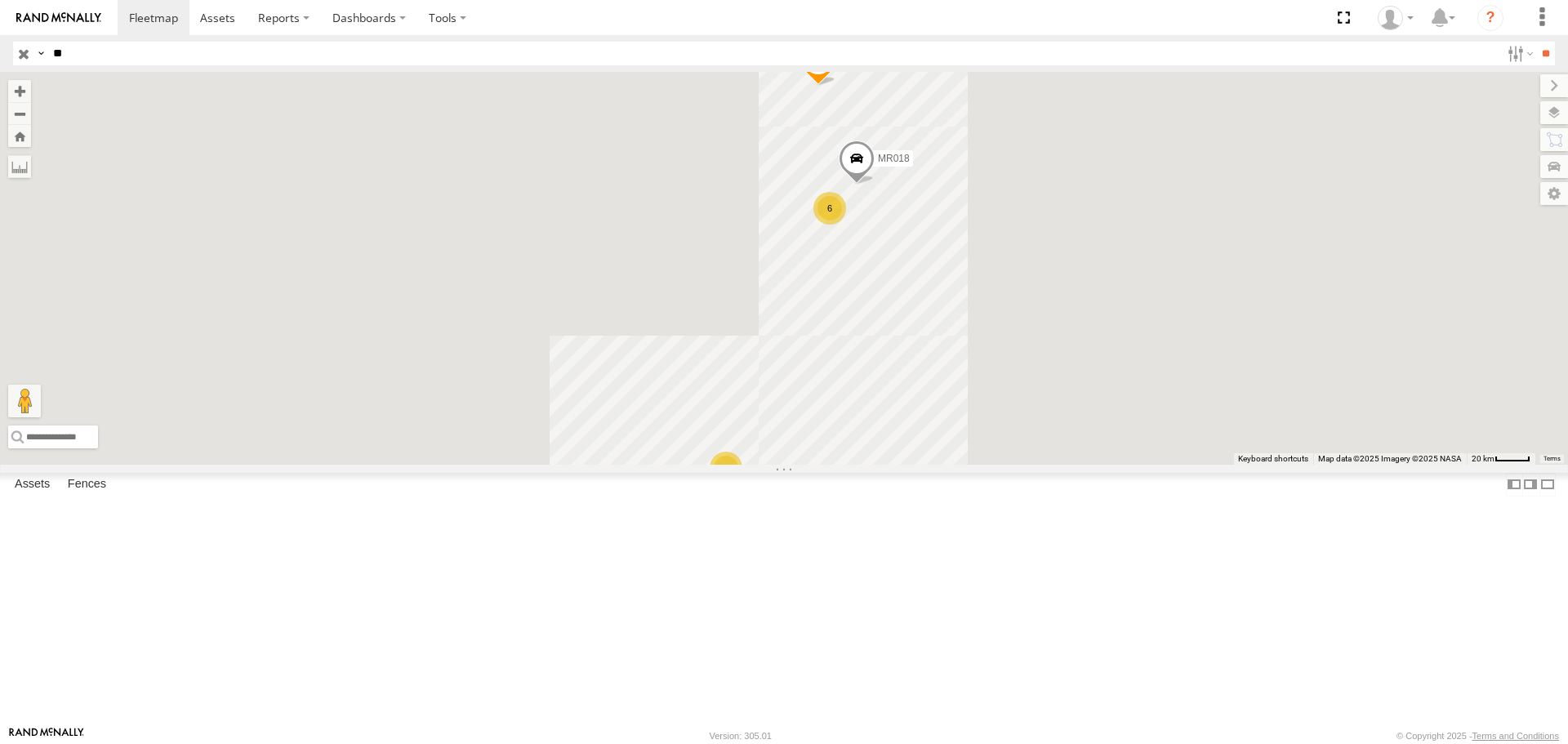
drag, startPoint x: 94, startPoint y: 55, endPoint x: 0, endPoint y: 6, distance: 106.0
click at [0, 17] on body at bounding box center [784, 372] width 1568 height 744
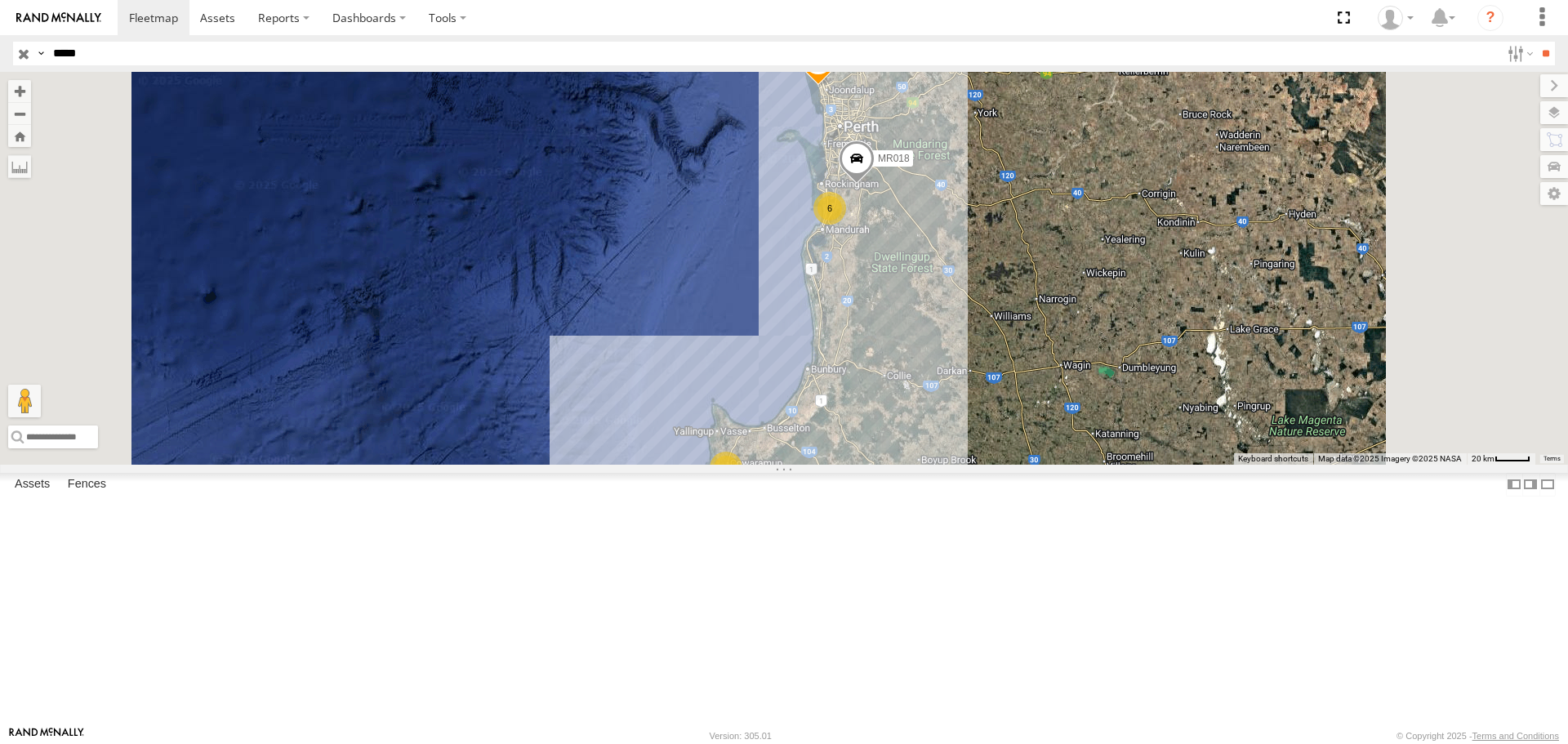
click at [1536, 42] on input "**" at bounding box center [1544, 53] width 18 height 24
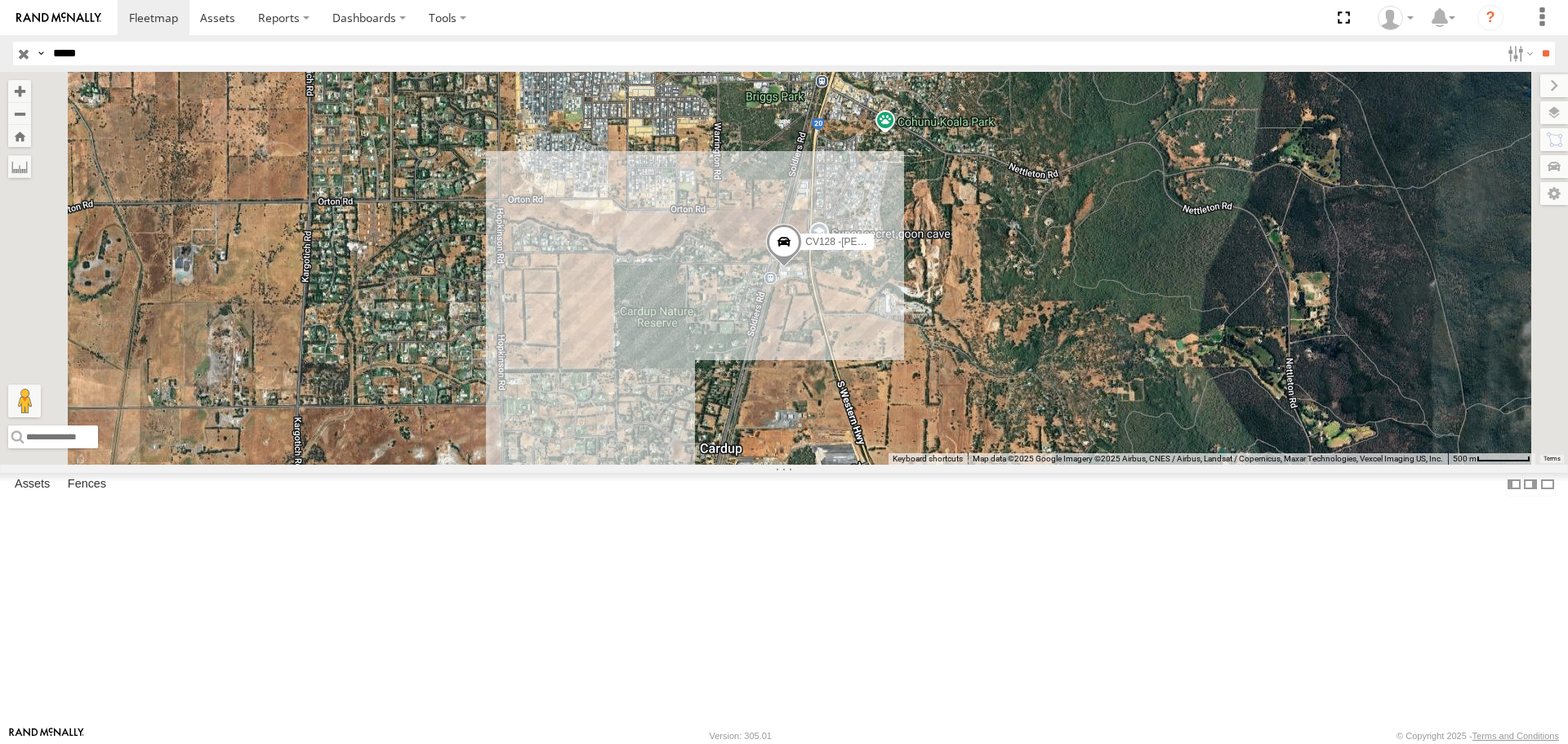
drag, startPoint x: 93, startPoint y: 56, endPoint x: 67, endPoint y: 51, distance: 26.5
click at [67, 51] on input "*****" at bounding box center [773, 53] width 1454 height 24
click at [1536, 42] on input "**" at bounding box center [1544, 53] width 18 height 24
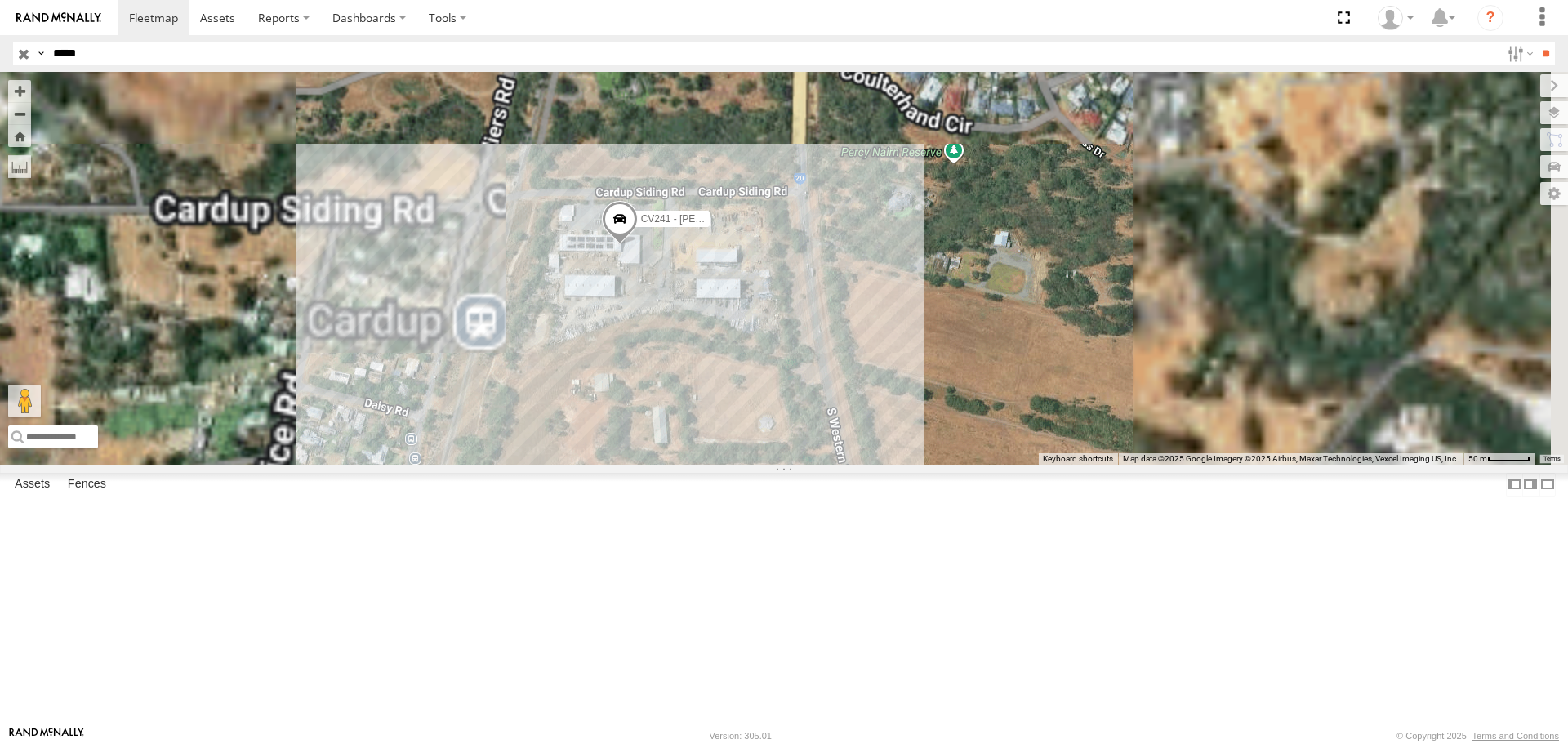
drag, startPoint x: 908, startPoint y: 371, endPoint x: 858, endPoint y: 419, distance: 69.3
click at [858, 419] on div "CV241 - [PERSON_NAME]" at bounding box center [784, 267] width 1568 height 392
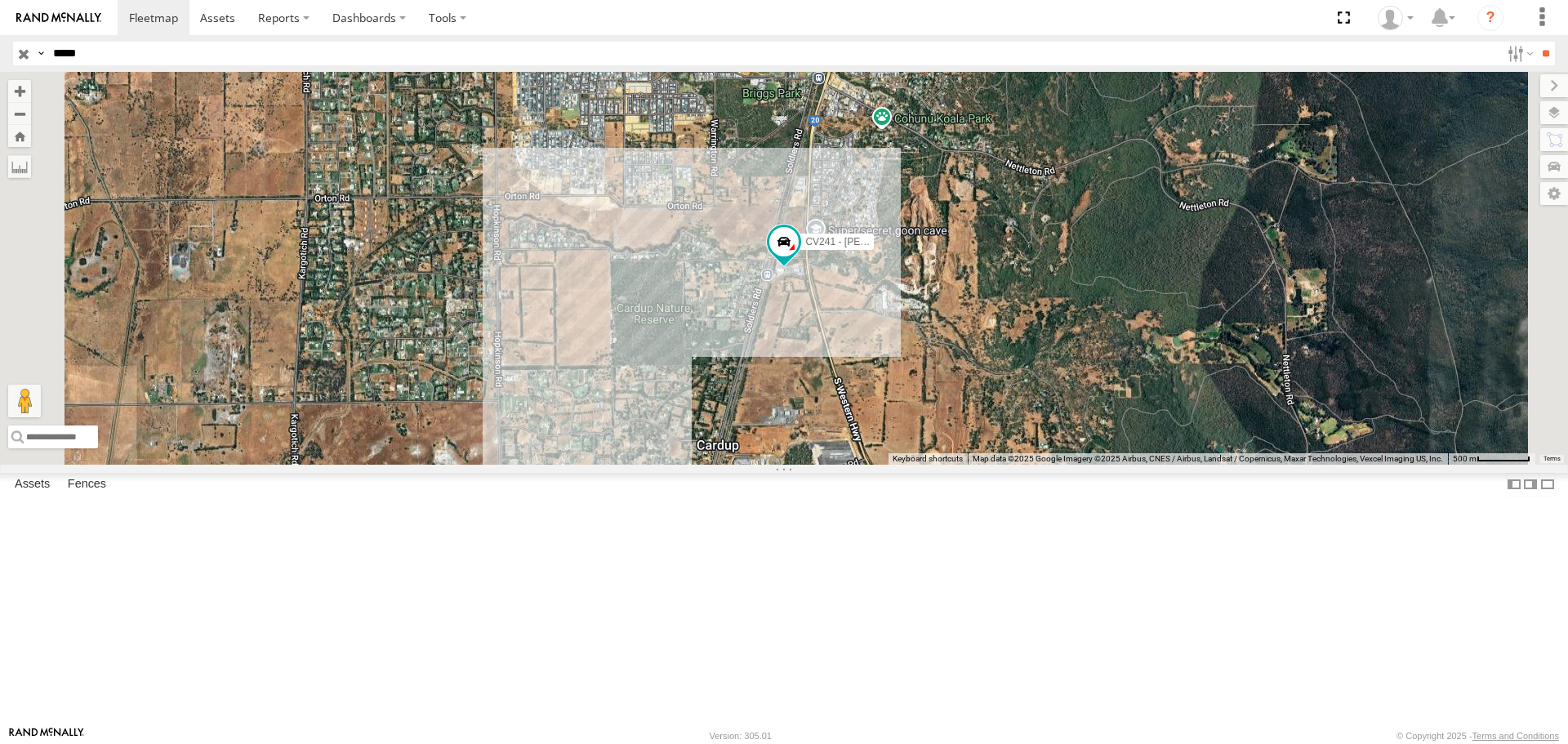
drag, startPoint x: 81, startPoint y: 48, endPoint x: 0, endPoint y: 52, distance: 81.1
click at [0, 52] on header "Search Query Asset ID Asset Label Registration Manufacturer Model VIN Job ID" at bounding box center [784, 53] width 1568 height 37
click at [1536, 42] on input "**" at bounding box center [1544, 53] width 18 height 24
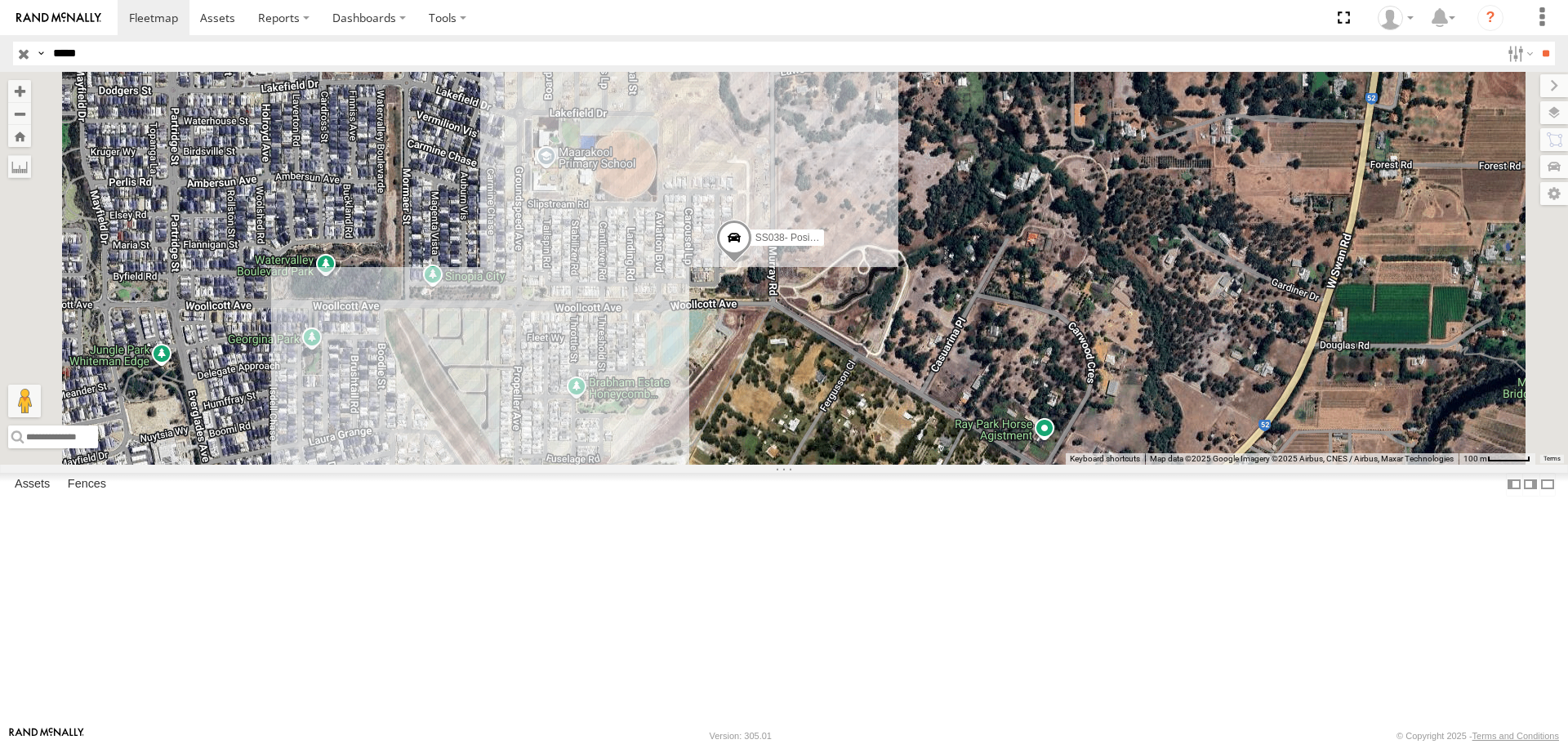
click at [853, 262] on div "SS038- Posi [PERSON_NAME]" at bounding box center [784, 267] width 1568 height 392
click at [763, 119] on div at bounding box center [648, 107] width 228 height 24
click at [601, 113] on label at bounding box center [574, 107] width 53 height 11
drag, startPoint x: 114, startPoint y: 59, endPoint x: 107, endPoint y: 53, distance: 9.2
click at [0, 0] on label at bounding box center [0, 0] width 0 height 0
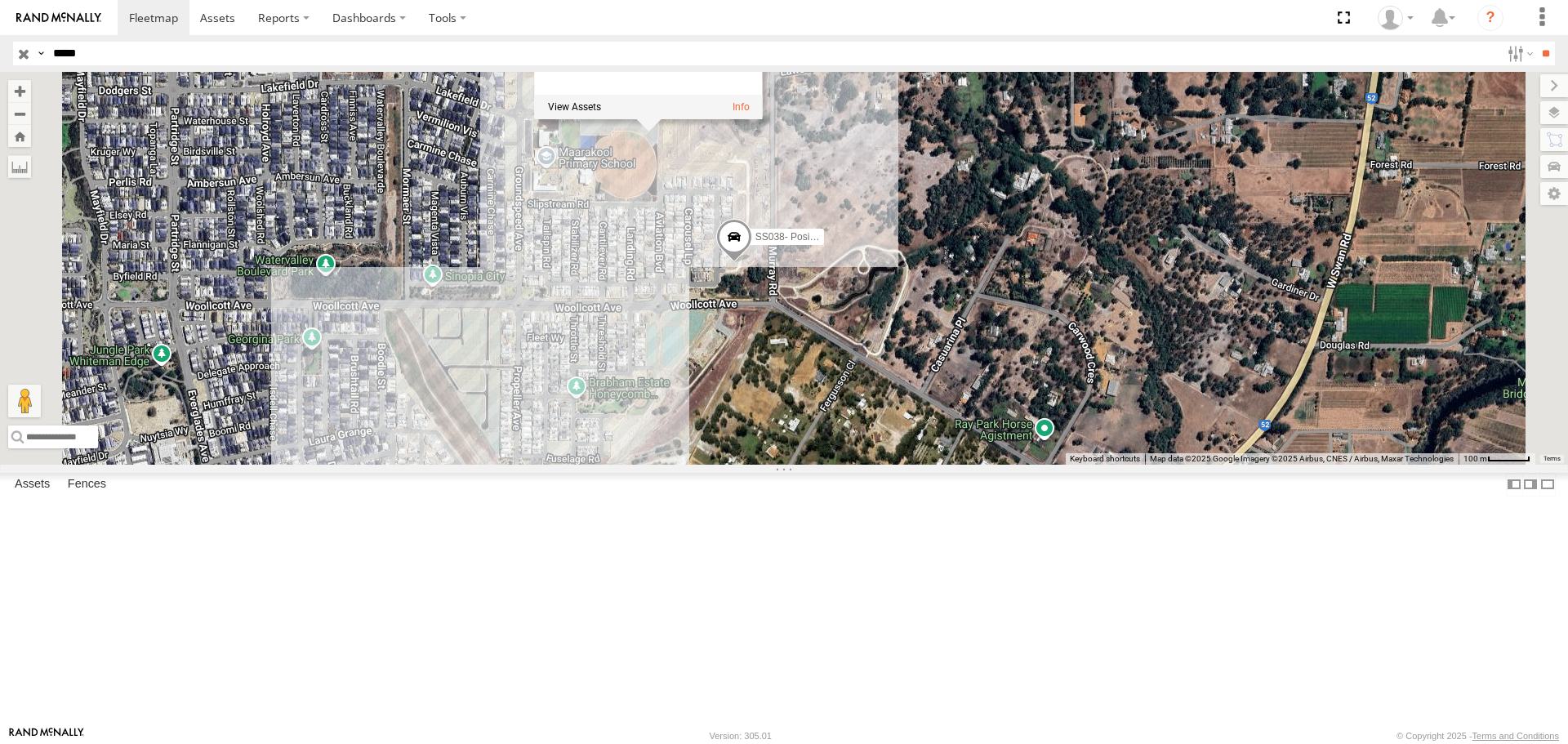
click at [107, 53] on input "*****" at bounding box center [773, 53] width 1454 height 24
drag, startPoint x: 86, startPoint y: 49, endPoint x: 0, endPoint y: 40, distance: 86.5
click at [0, 40] on header "Search Query Asset ID Asset Label Registration Manufacturer Model VIN Job ID" at bounding box center [784, 53] width 1568 height 37
click at [1536, 42] on input "**" at bounding box center [1544, 53] width 18 height 24
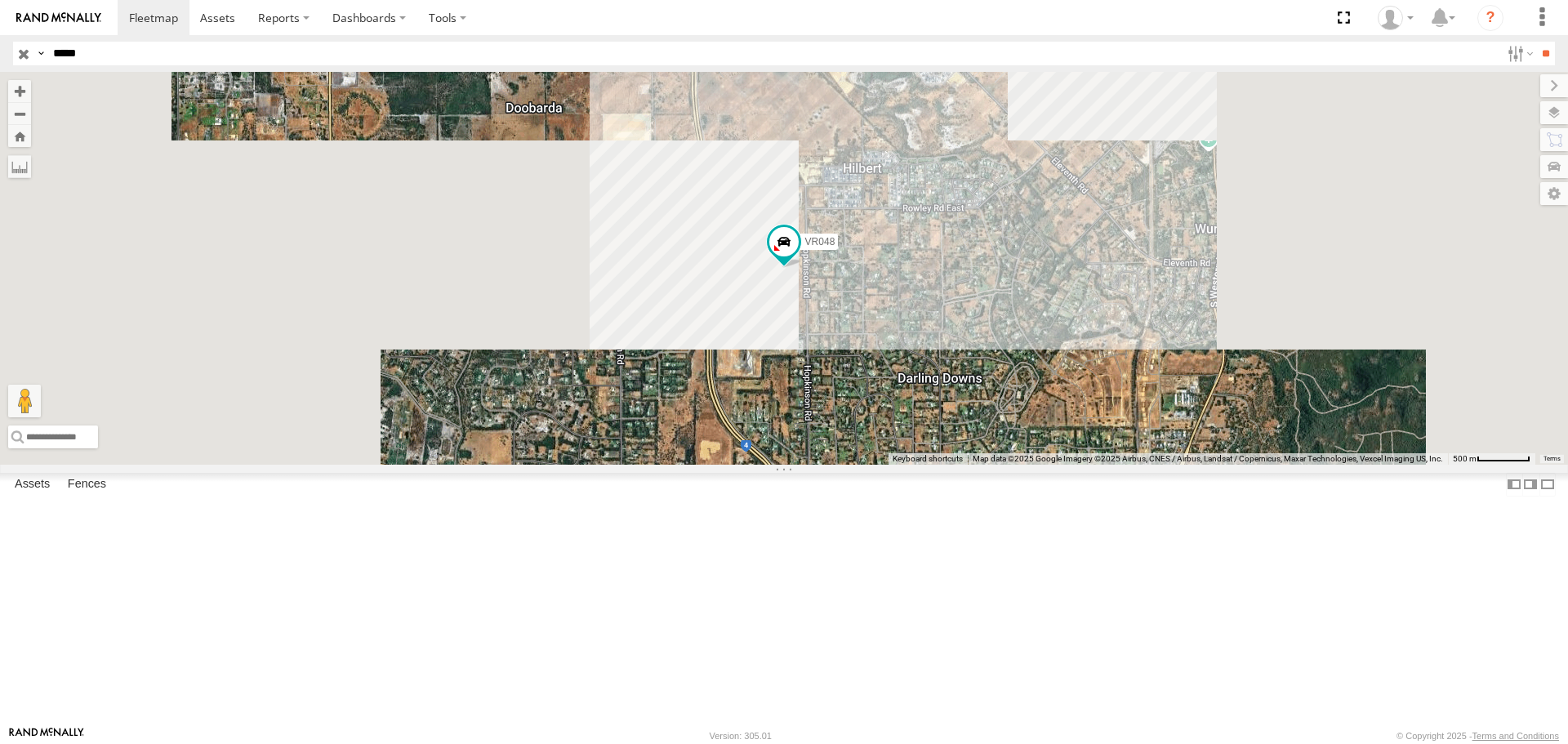
click at [981, 431] on div "VR048" at bounding box center [784, 267] width 1568 height 392
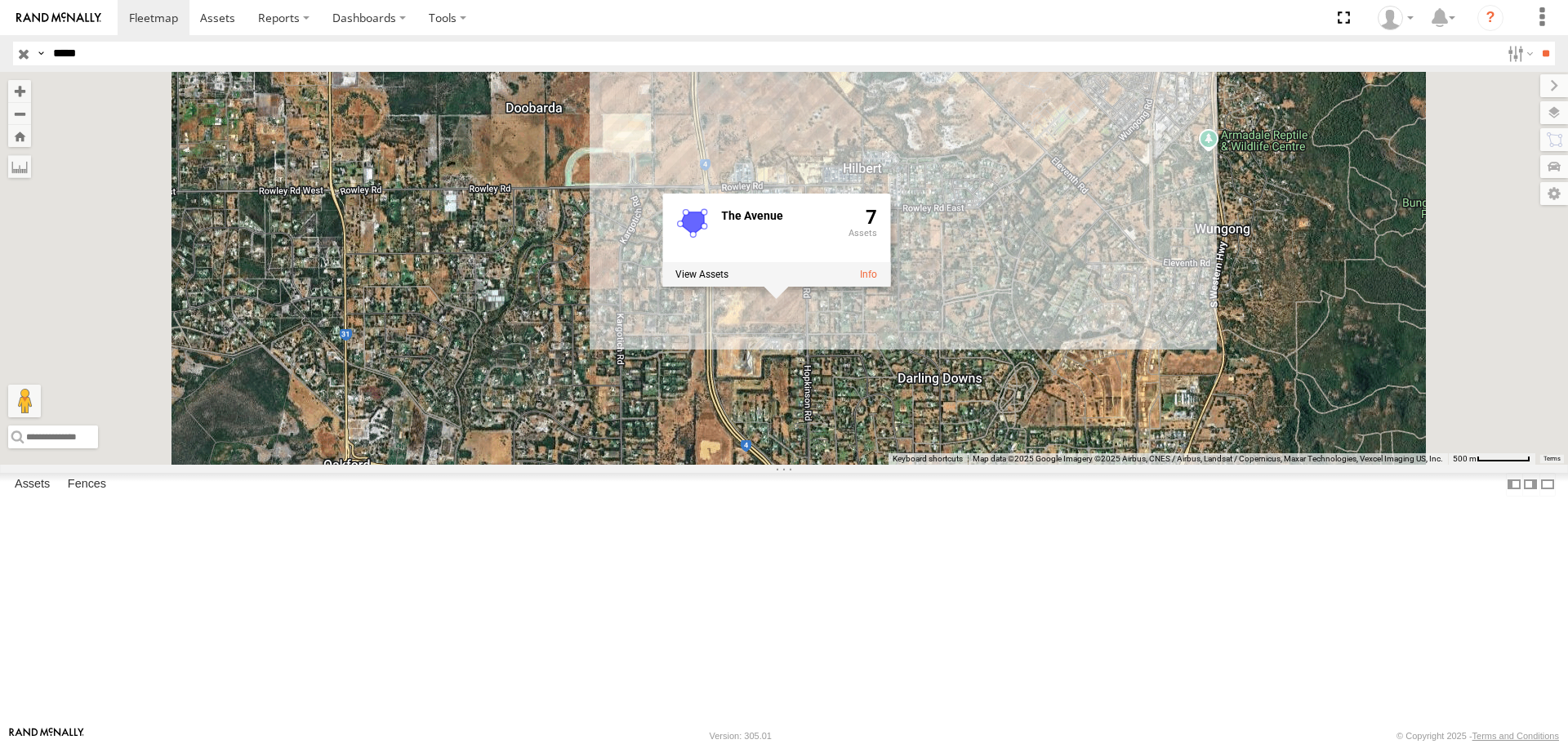
click at [729, 281] on label at bounding box center [701, 274] width 53 height 11
click at [0, 0] on label at bounding box center [0, 0] width 0 height 0
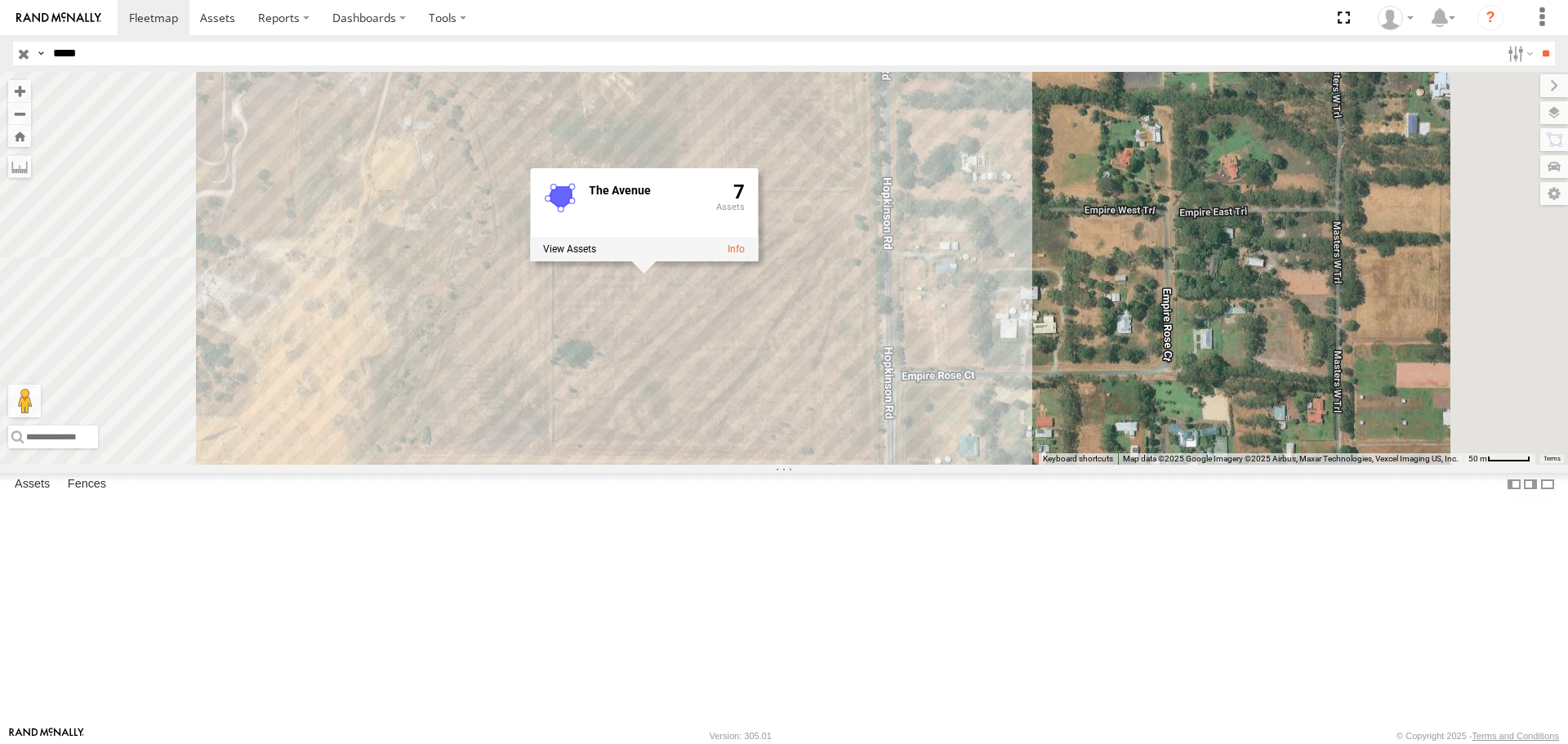
drag, startPoint x: 898, startPoint y: 331, endPoint x: 970, endPoint y: 613, distance: 291.0
click at [970, 464] on div "[STREET_ADDRESS]" at bounding box center [784, 267] width 1568 height 392
click at [743, 196] on div "[STREET_ADDRESS]" at bounding box center [784, 267] width 1568 height 392
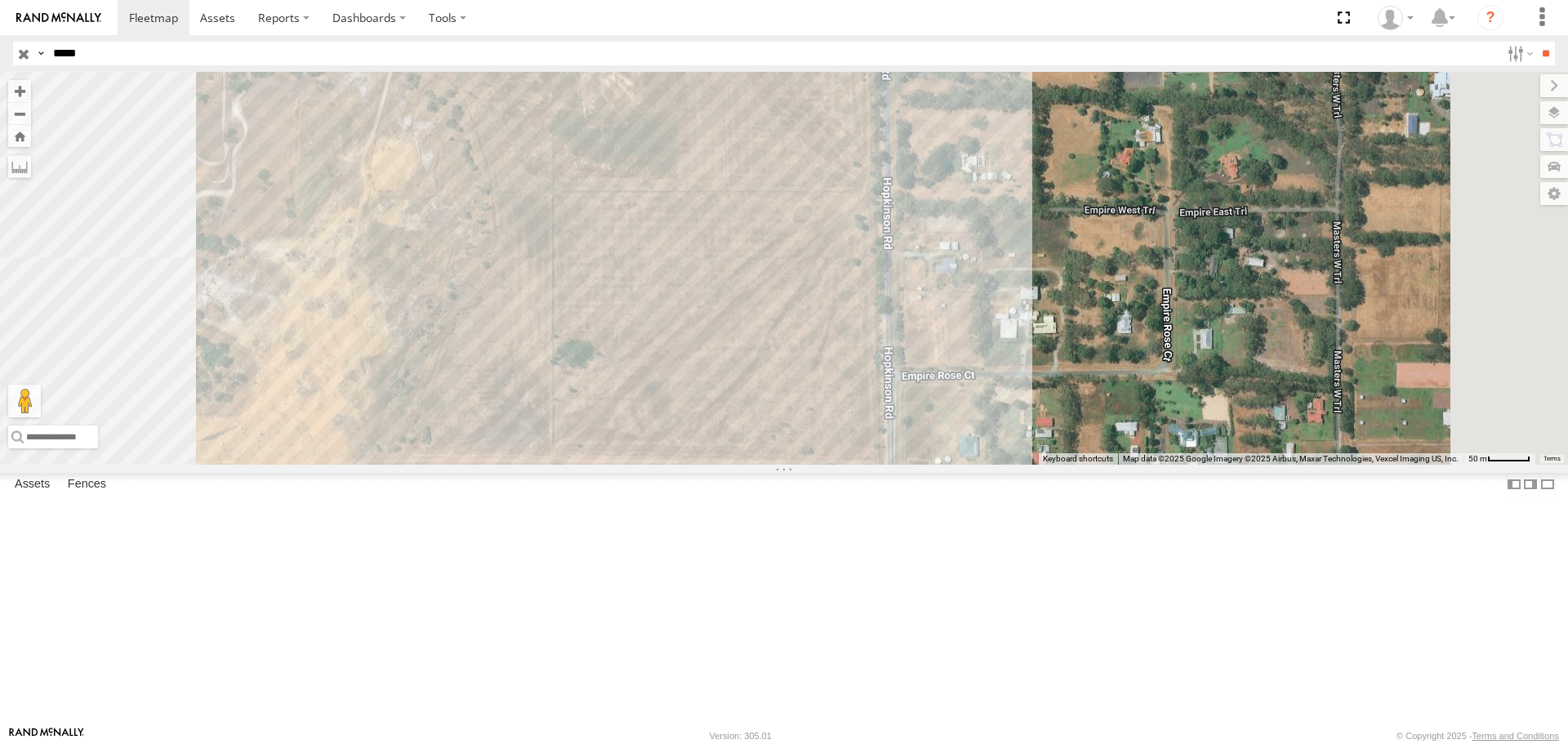
click at [490, 46] on label at bounding box center [463, 40] width 53 height 11
click at [0, 0] on label at bounding box center [0, 0] width 0 height 0
drag, startPoint x: 179, startPoint y: 50, endPoint x: 0, endPoint y: 42, distance: 179.2
click at [0, 42] on header "Search Query Asset ID Asset Label Registration Manufacturer Model VIN Job ID" at bounding box center [784, 53] width 1568 height 37
click at [1536, 42] on input "**" at bounding box center [1544, 53] width 18 height 24
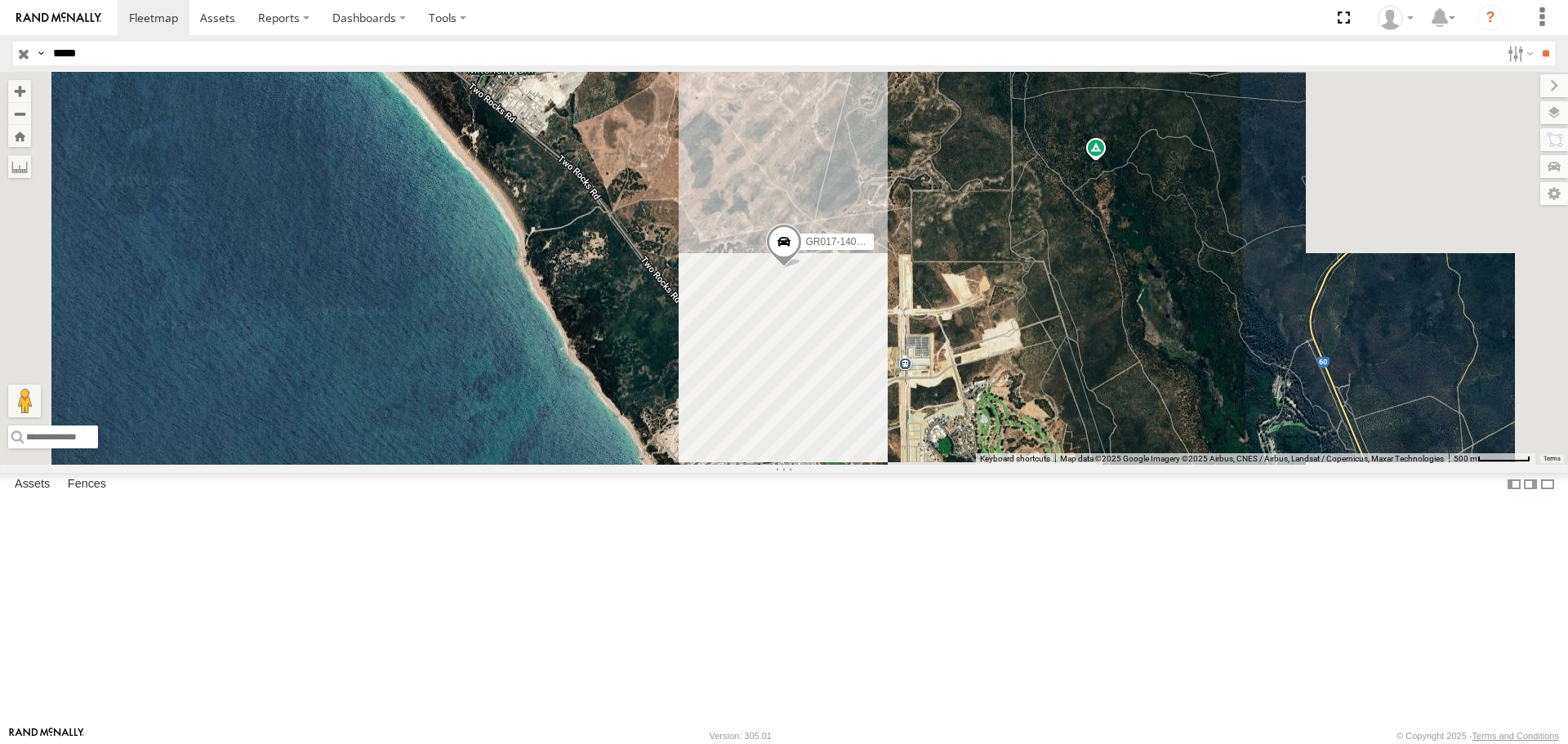
click at [1033, 408] on div "GR017-140M- Brenom" at bounding box center [784, 267] width 1568 height 392
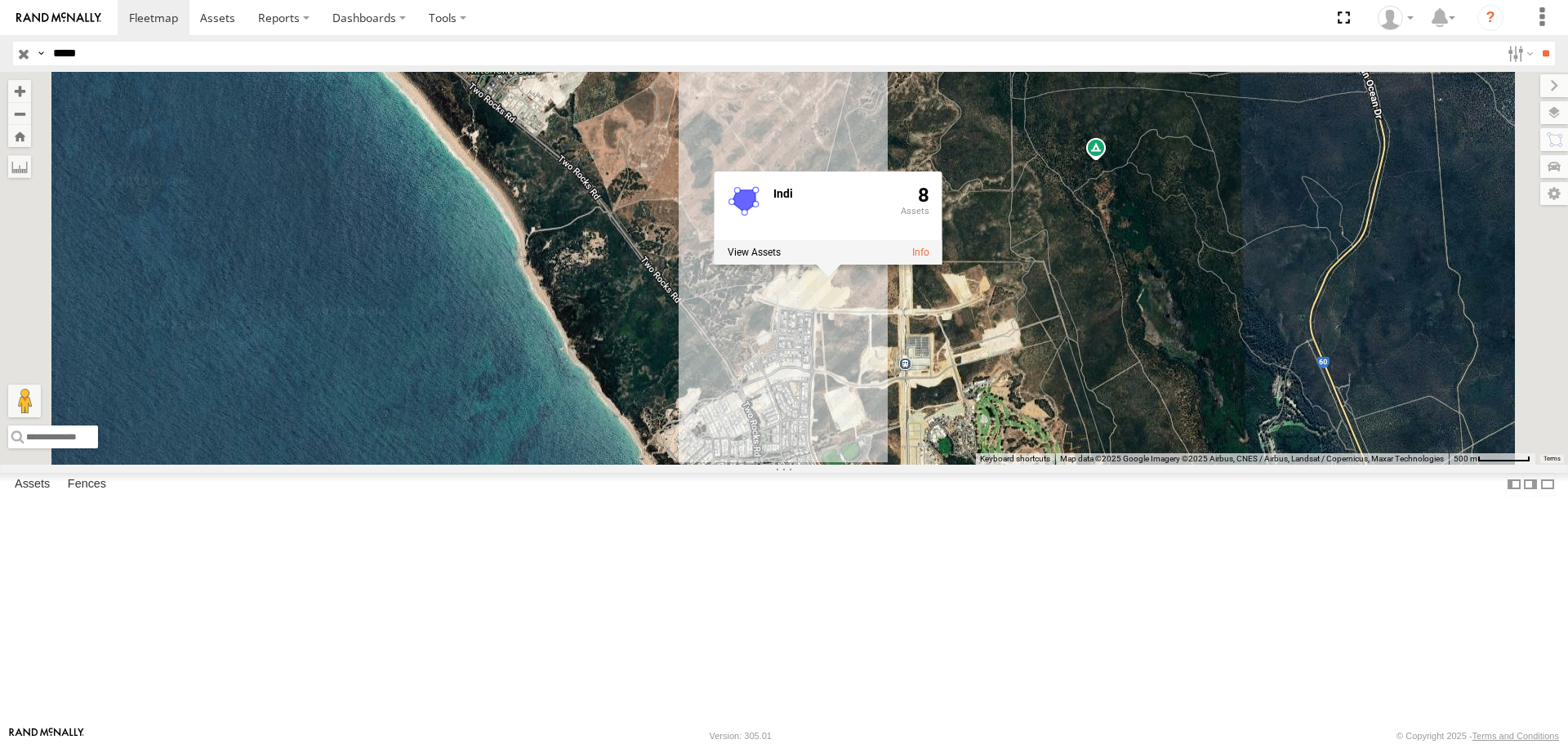
click at [781, 258] on label at bounding box center [754, 252] width 53 height 11
click at [0, 0] on label at bounding box center [0, 0] width 0 height 0
drag, startPoint x: 220, startPoint y: 56, endPoint x: 0, endPoint y: 39, distance: 220.7
click at [218, 56] on input "*****" at bounding box center [773, 53] width 1454 height 24
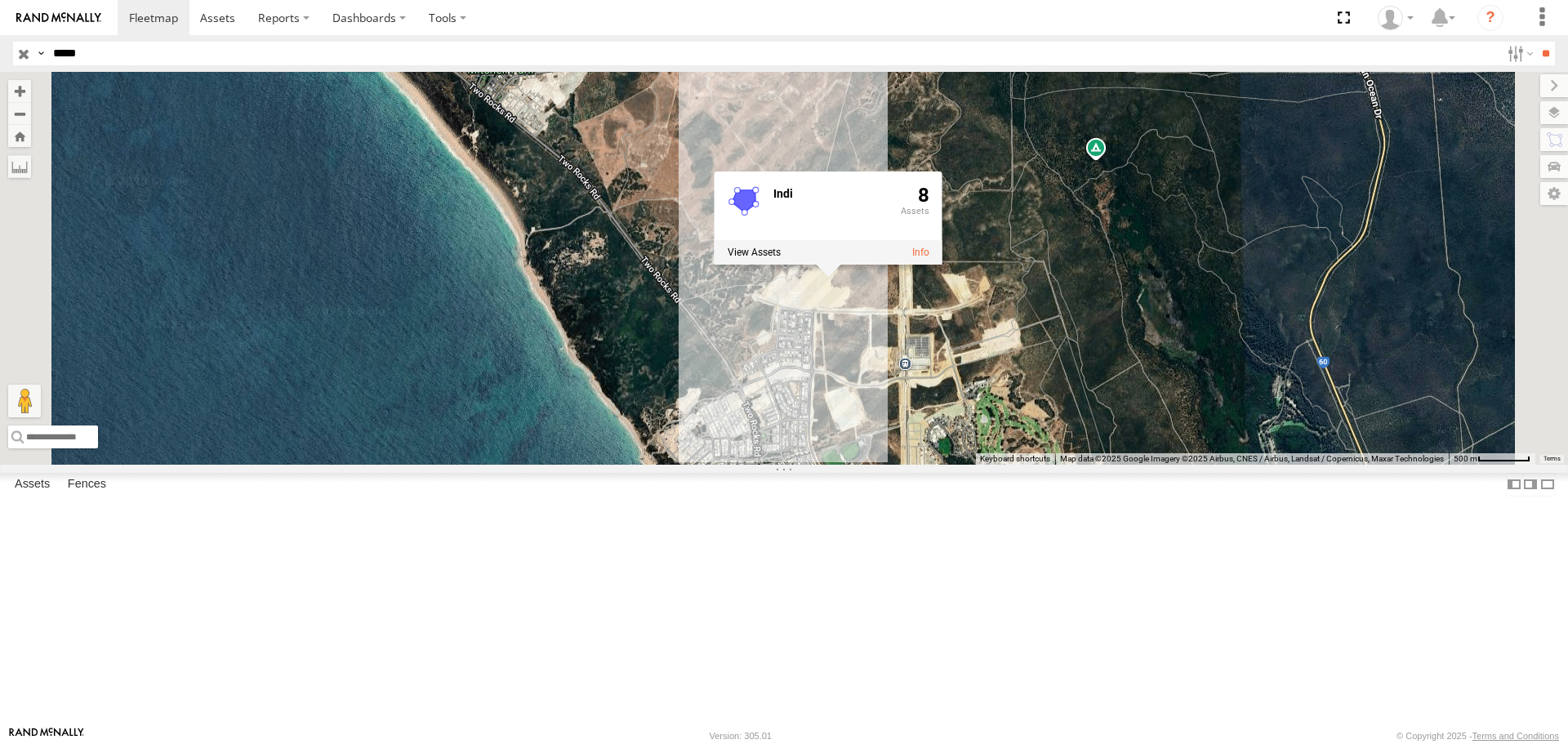
drag, startPoint x: 0, startPoint y: 39, endPoint x: 0, endPoint y: 27, distance: 12.0
click at [0, 27] on body at bounding box center [784, 372] width 1568 height 744
click at [1536, 42] on input "**" at bounding box center [1544, 53] width 18 height 24
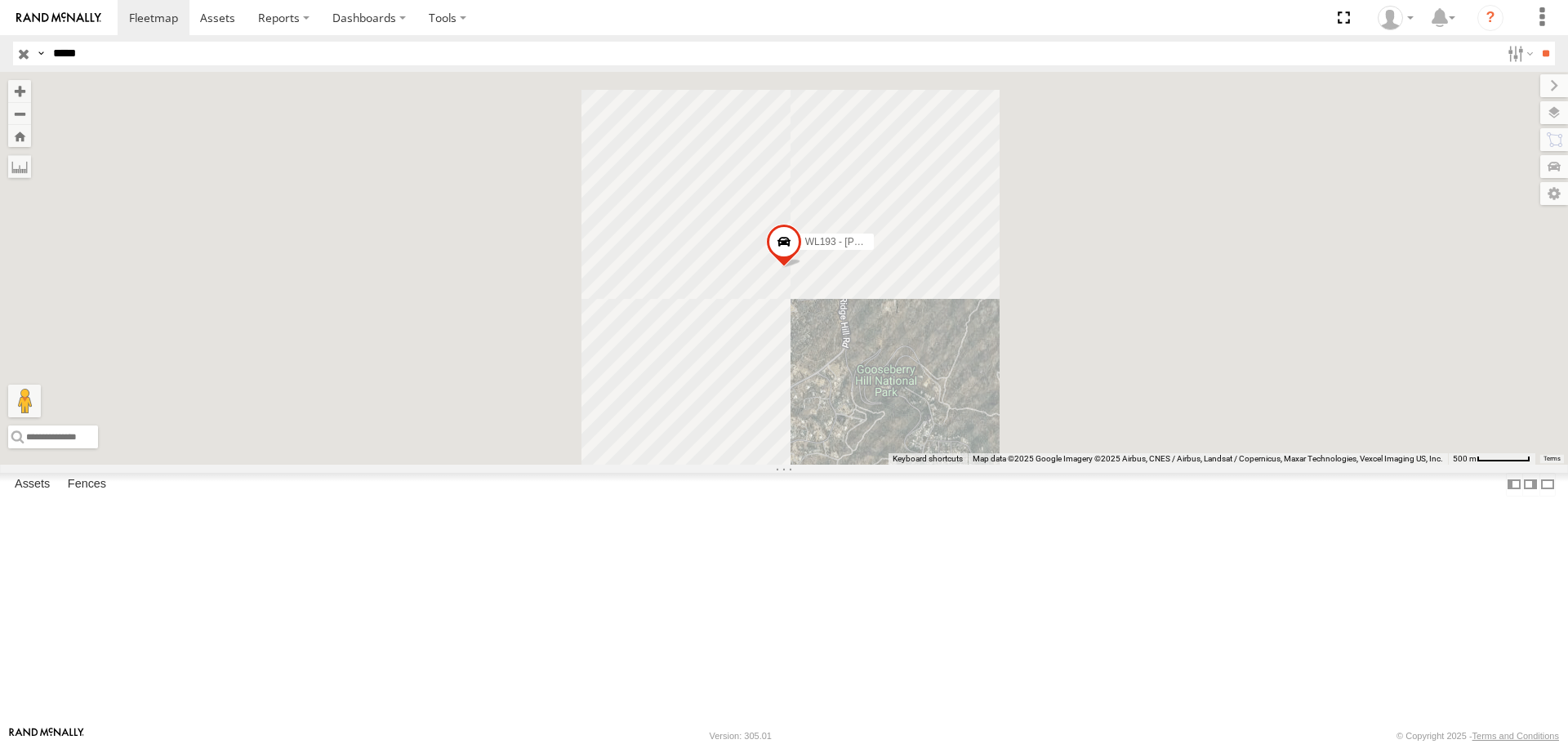
click at [984, 433] on div "WL193 - [PERSON_NAME]" at bounding box center [784, 267] width 1568 height 392
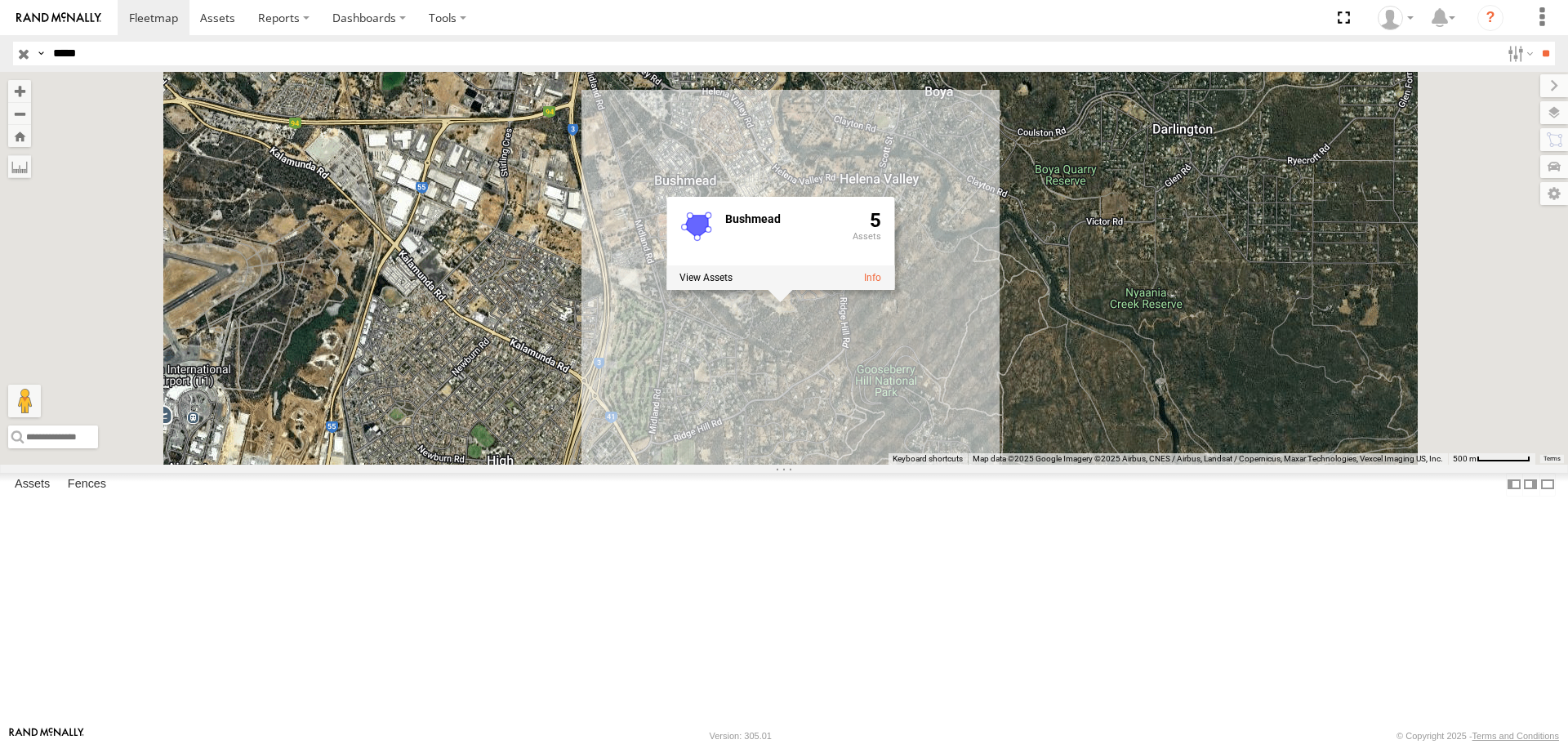
click at [732, 284] on label at bounding box center [706, 278] width 53 height 11
drag, startPoint x: 66, startPoint y: 92, endPoint x: 89, endPoint y: 69, distance: 32.5
click at [0, 0] on label at bounding box center [0, 0] width 0 height 0
click at [98, 56] on input "*****" at bounding box center [773, 53] width 1454 height 24
drag, startPoint x: 101, startPoint y: 53, endPoint x: 0, endPoint y: 59, distance: 101.2
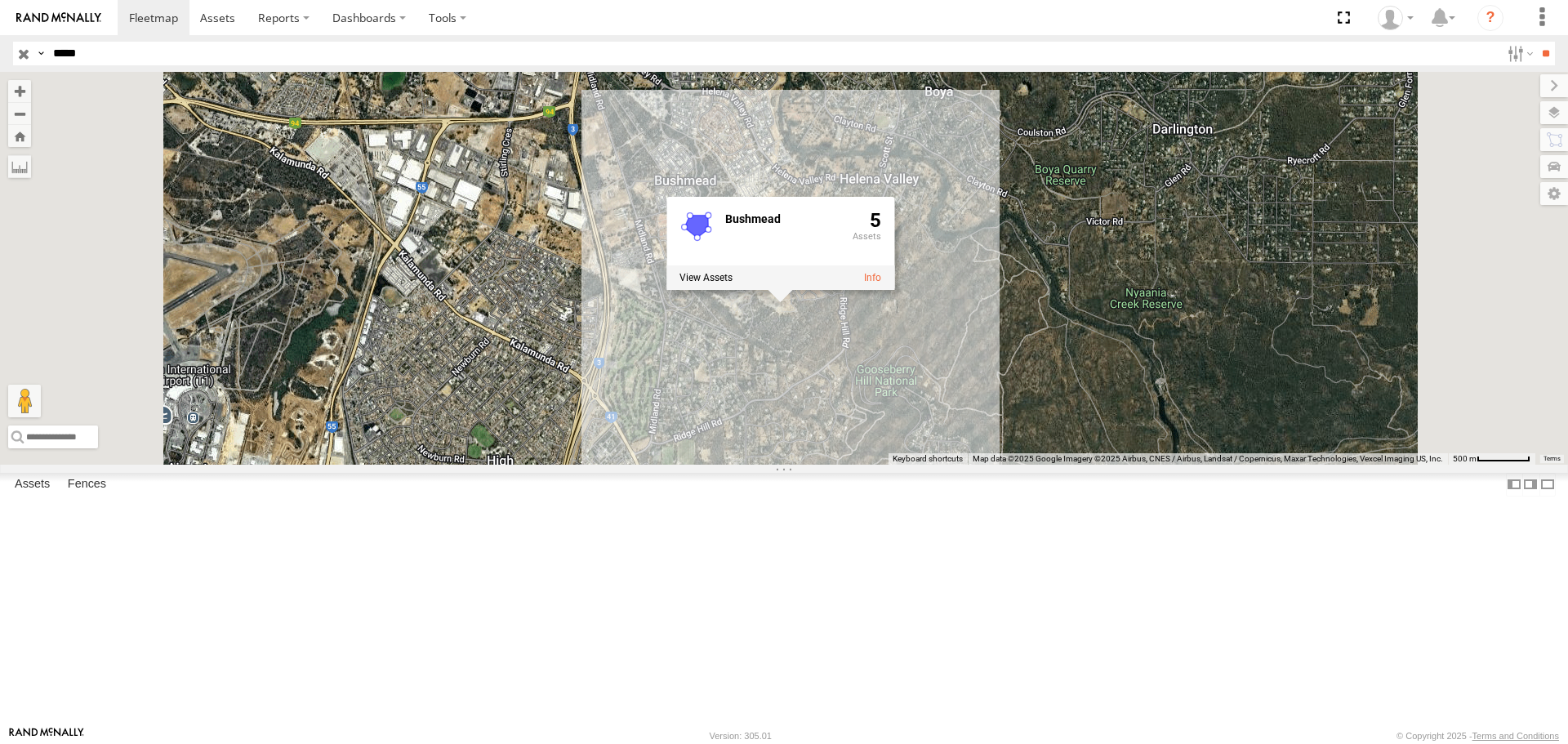
click at [0, 59] on header "Search Query Asset ID Asset Label Registration Manufacturer Model VIN Job ID" at bounding box center [784, 53] width 1568 height 37
type input "*****"
click at [1536, 42] on input "**" at bounding box center [1544, 53] width 18 height 24
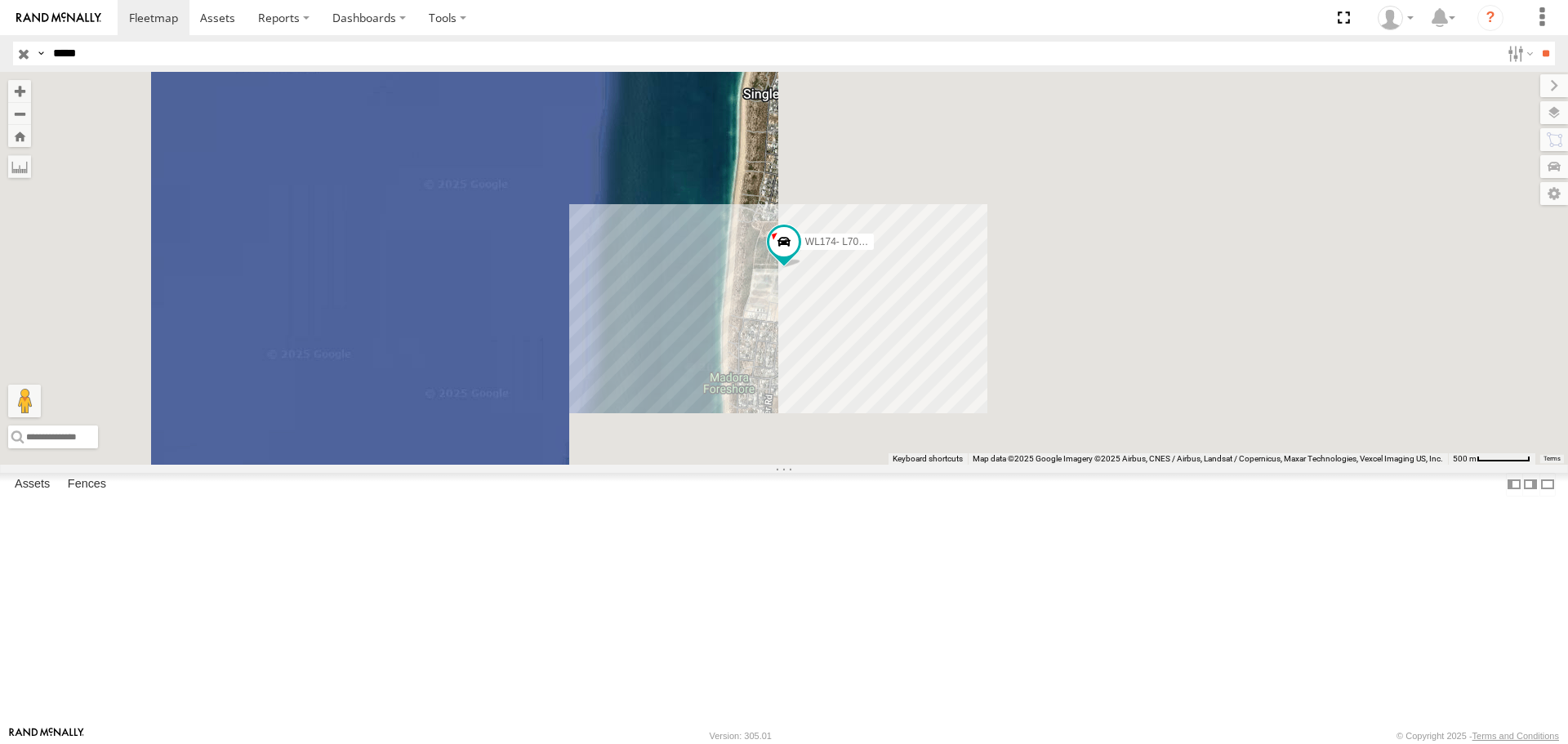
click at [998, 414] on div "WL174- L70 - [PERSON_NAME]" at bounding box center [784, 267] width 1568 height 392
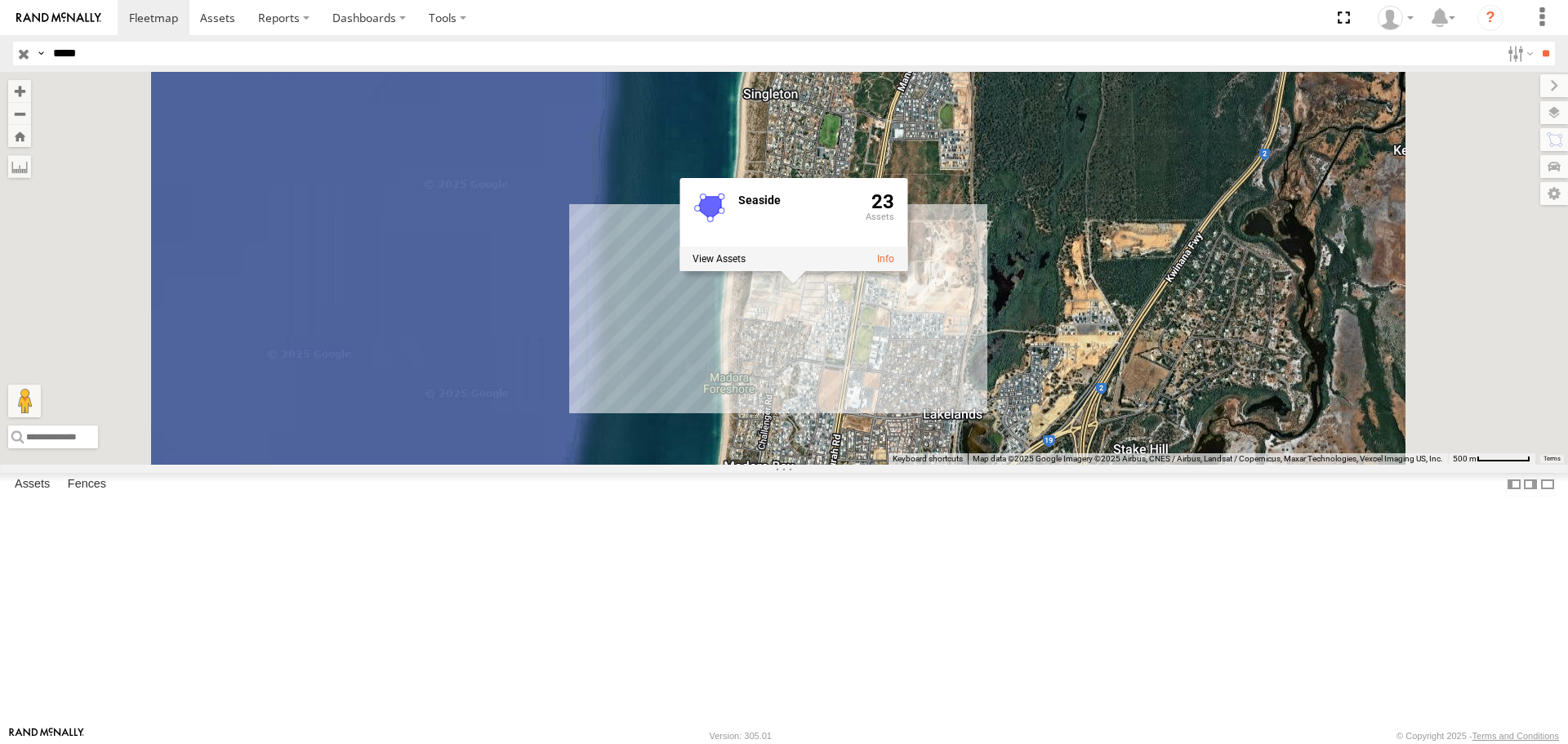
click at [908, 271] on div at bounding box center [793, 258] width 228 height 24
click at [745, 265] on label at bounding box center [719, 258] width 53 height 11
drag, startPoint x: 168, startPoint y: 13, endPoint x: 133, endPoint y: 58, distance: 57.0
click at [168, 13] on span at bounding box center [154, 17] width 49 height 16
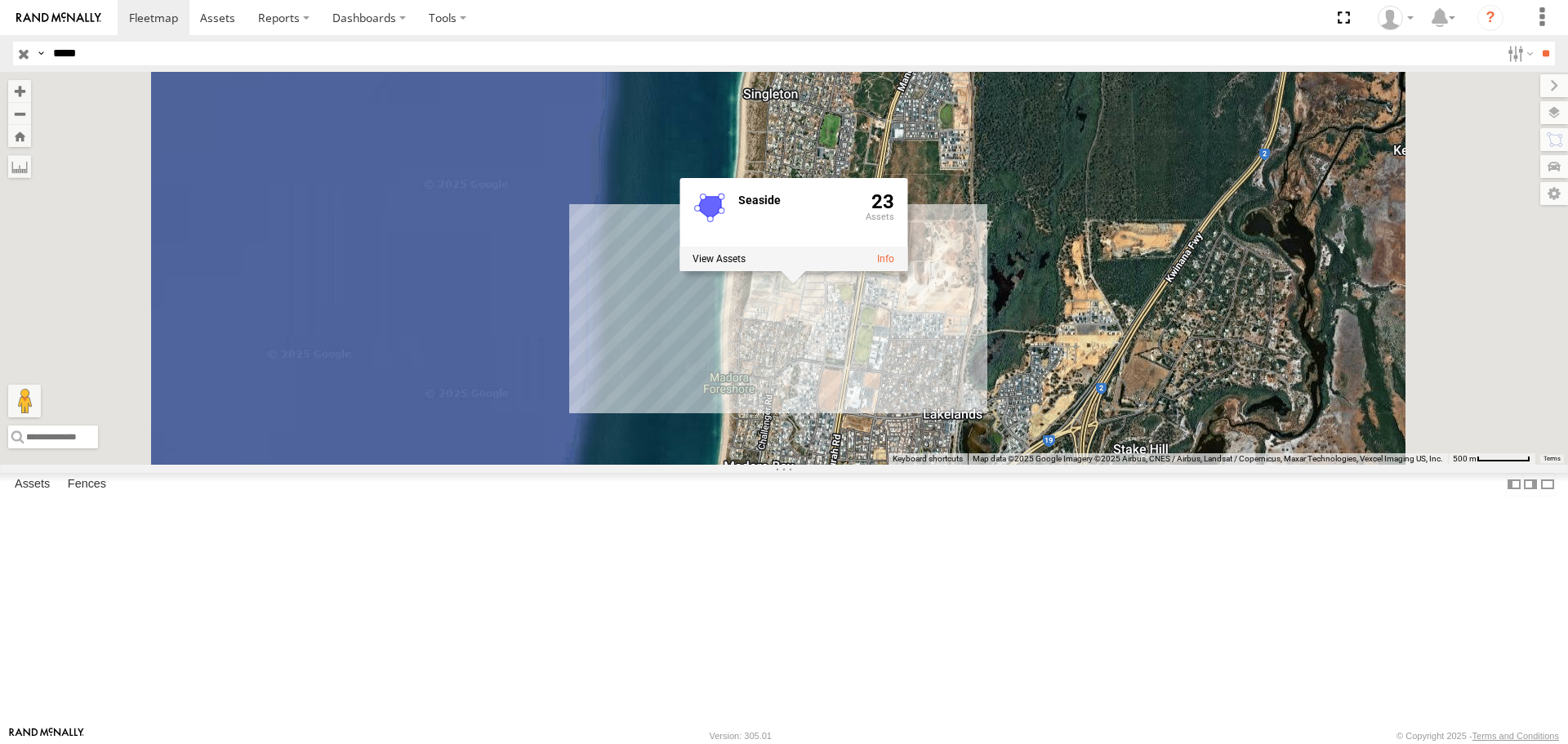
click at [0, 0] on label at bounding box center [0, 0] width 0 height 0
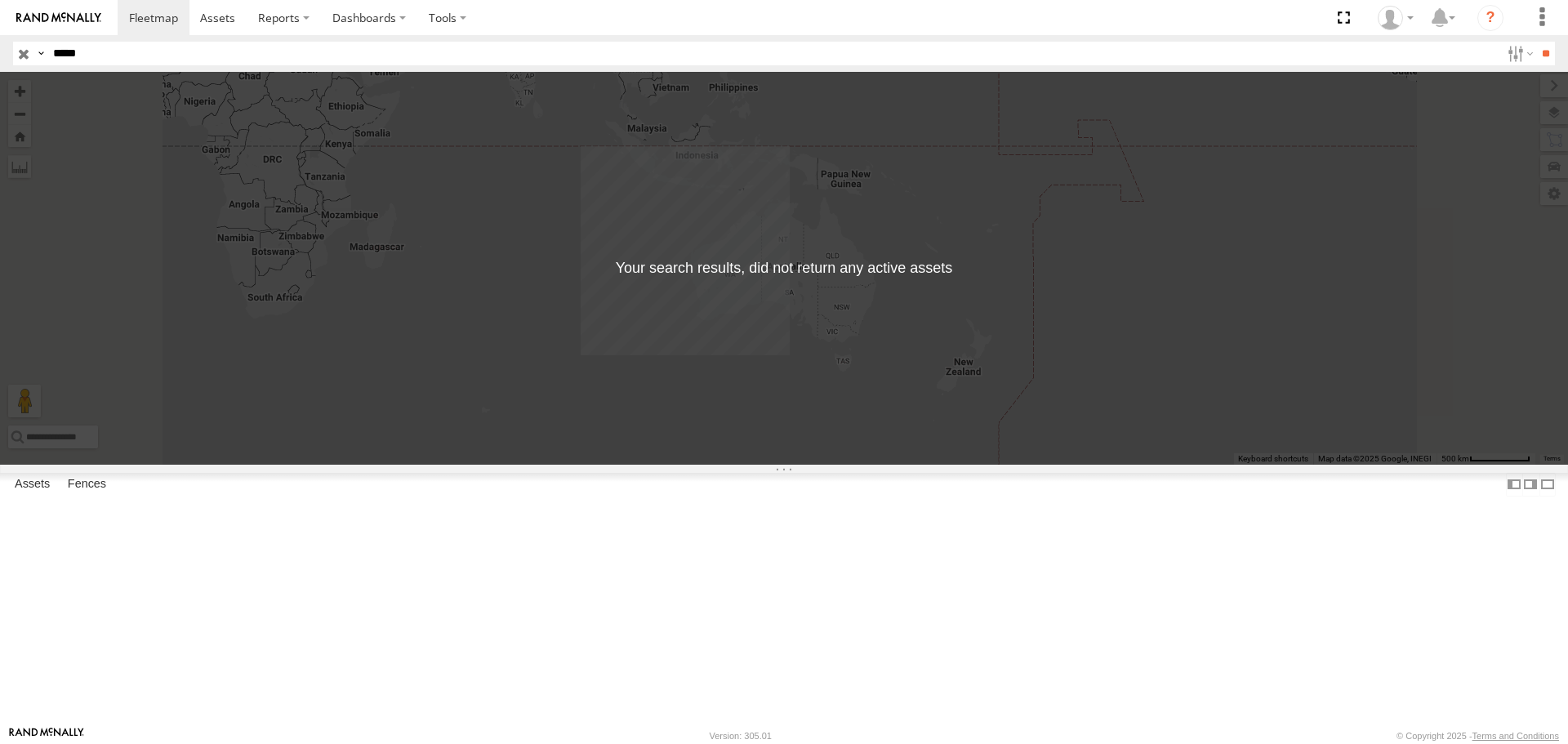
type input "*****"
click at [1536, 42] on input "**" at bounding box center [1544, 53] width 18 height 24
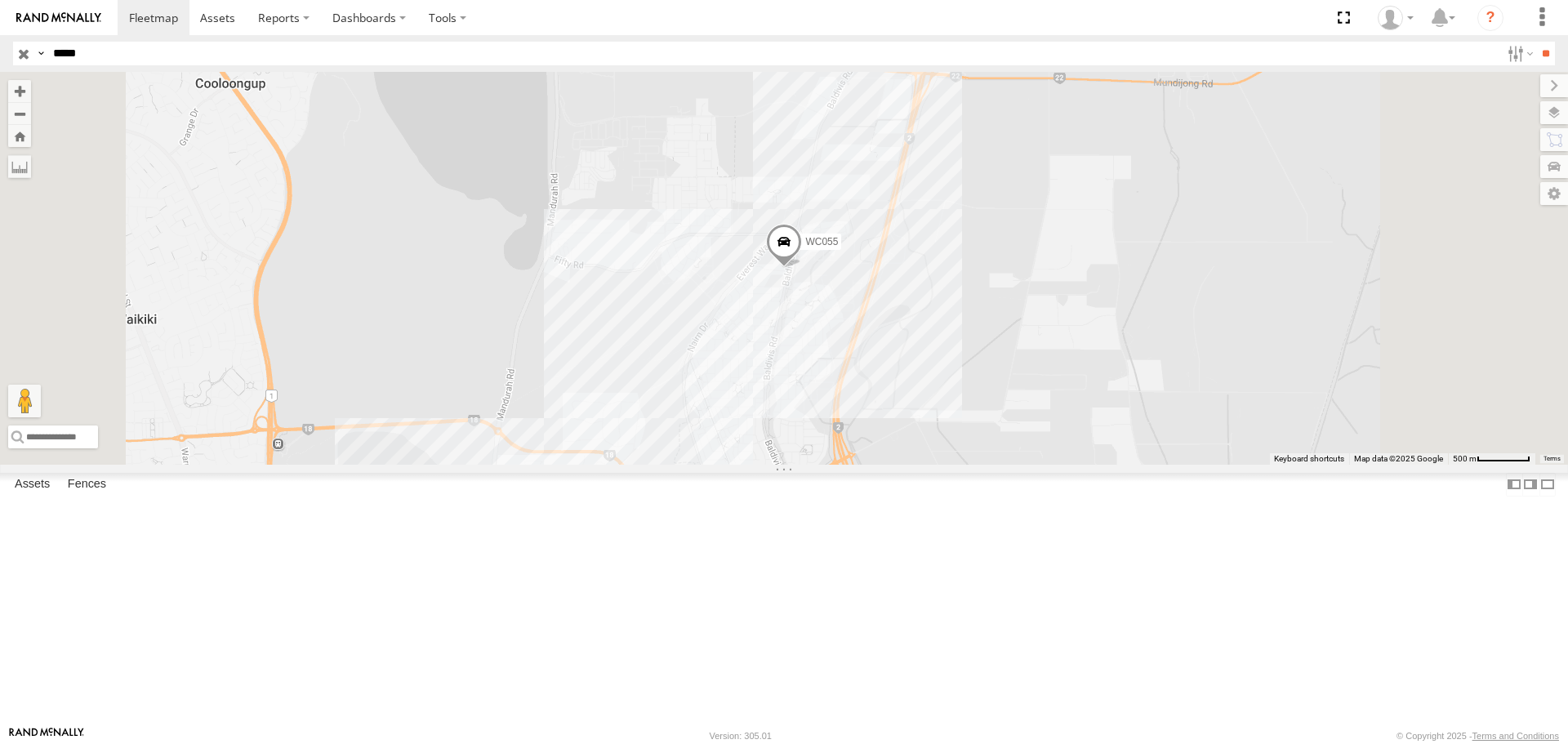
click at [963, 405] on div "WC055" at bounding box center [784, 267] width 1568 height 392
click at [711, 256] on label at bounding box center [684, 249] width 53 height 11
